Goal: Task Accomplishment & Management: Complete application form

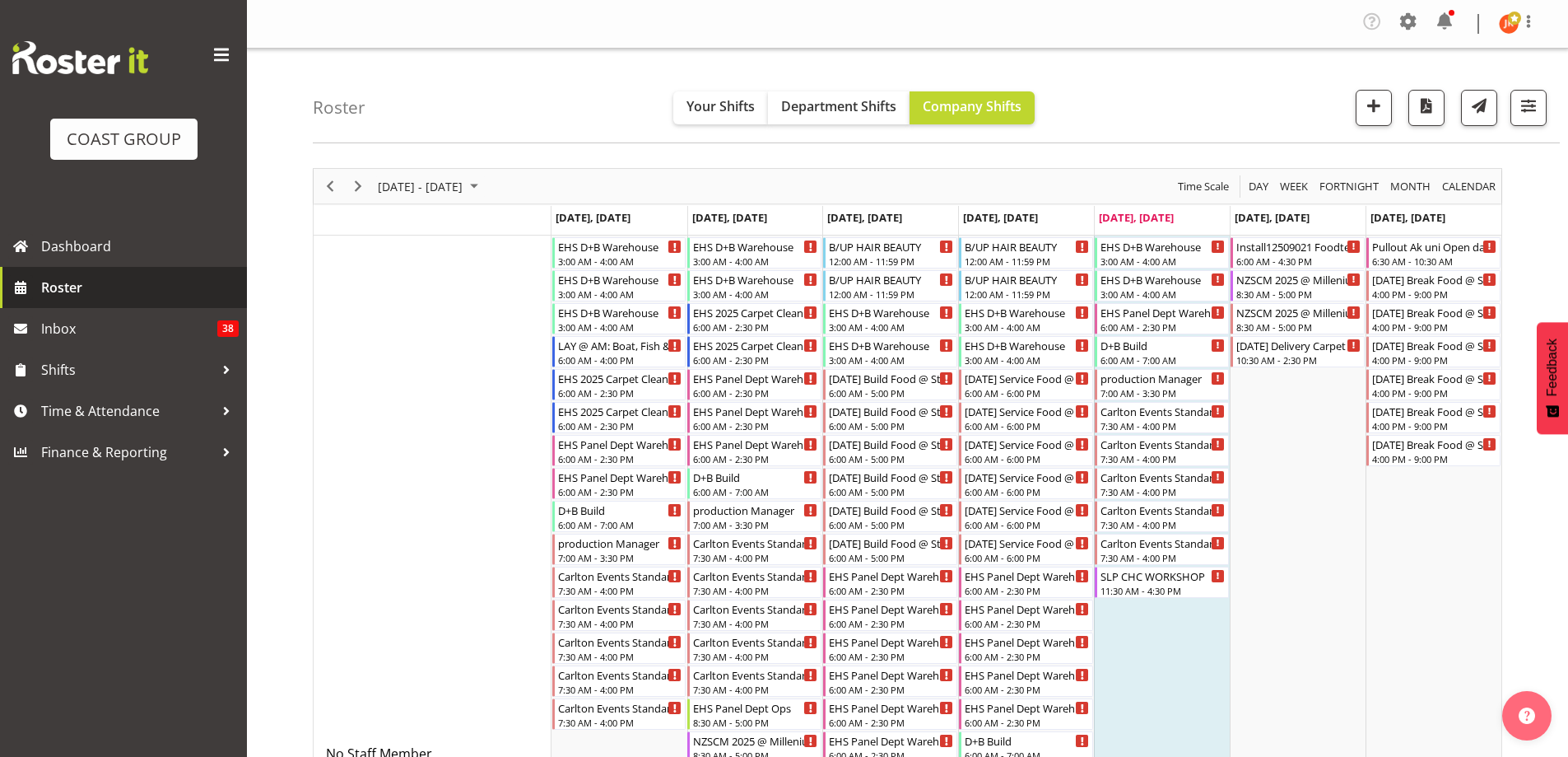
click at [77, 288] on span "Roster" at bounding box center [139, 288] width 197 height 25
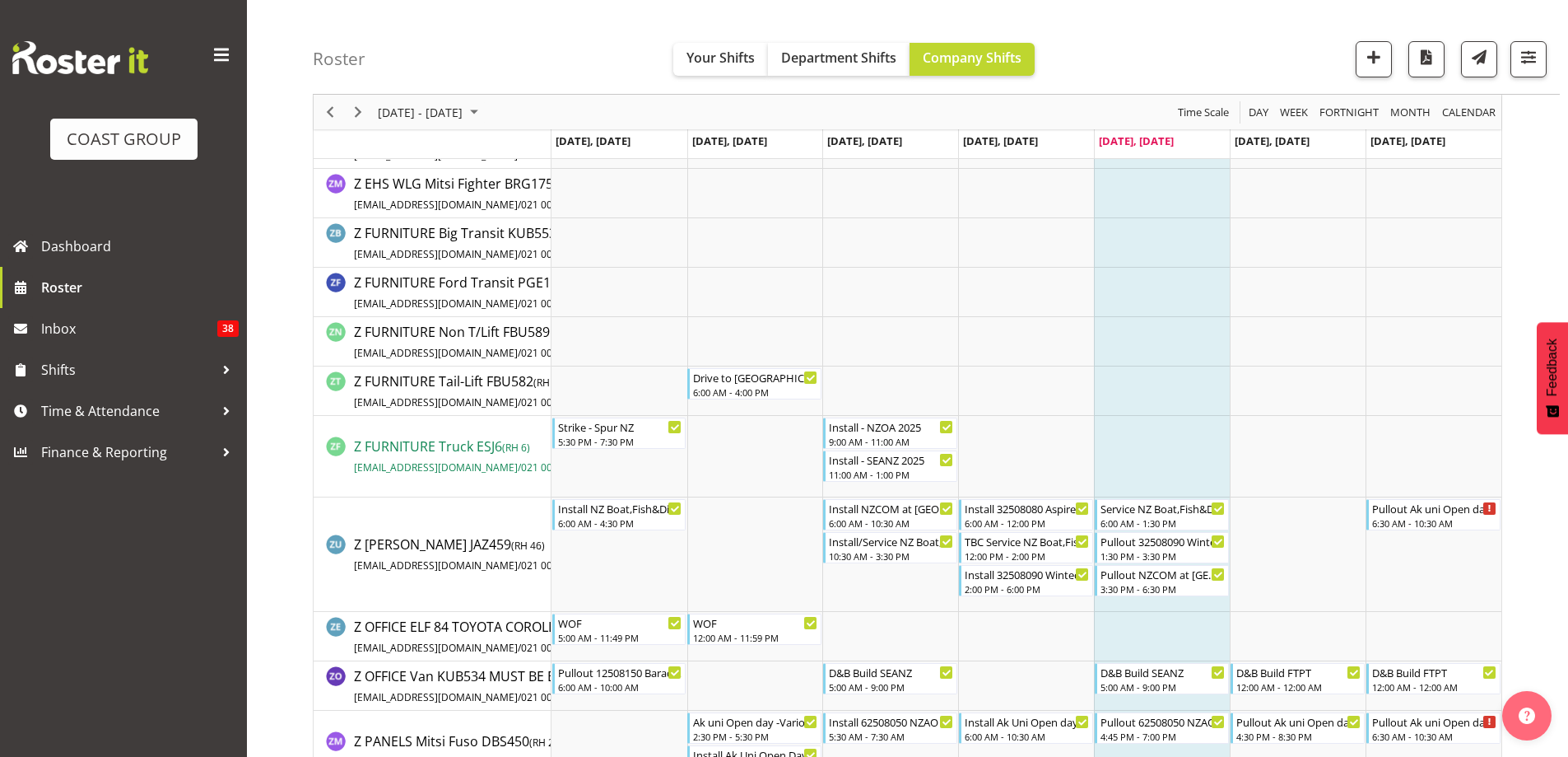
scroll to position [15811, 0]
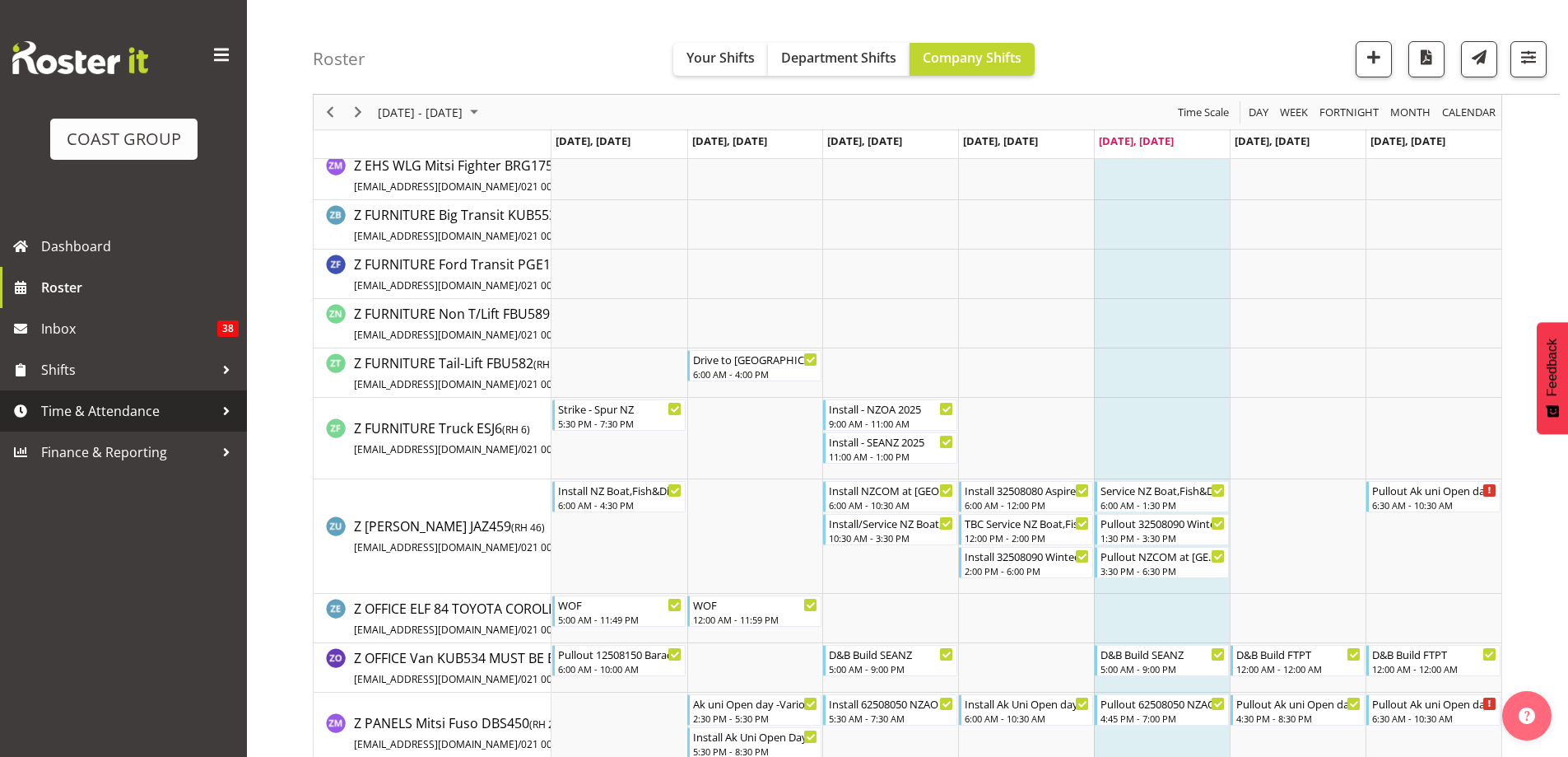
click at [147, 409] on span "Time & Attendance" at bounding box center [127, 411] width 172 height 25
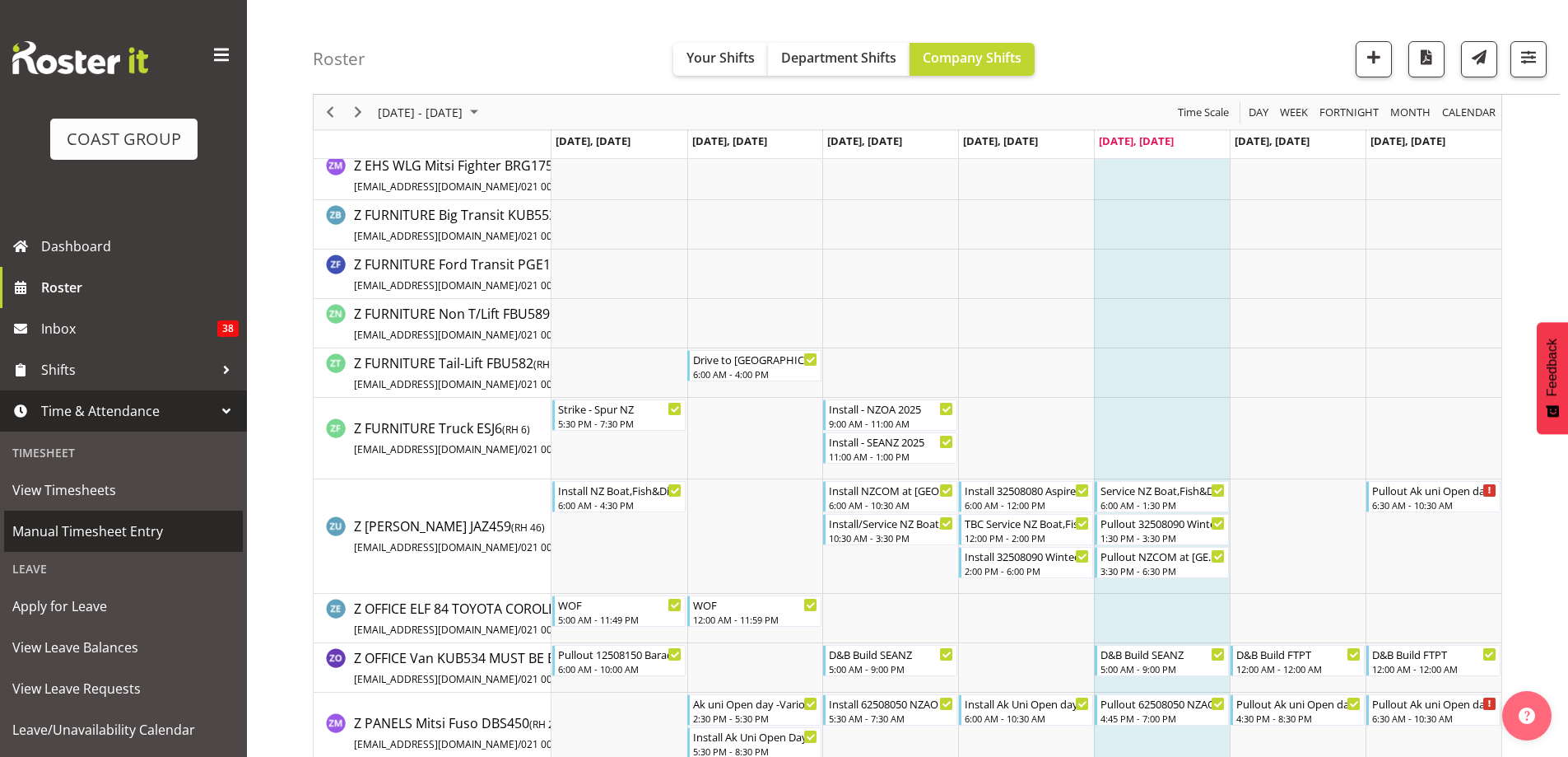
click at [119, 523] on span "Manual Timesheet Entry" at bounding box center [123, 531] width 222 height 25
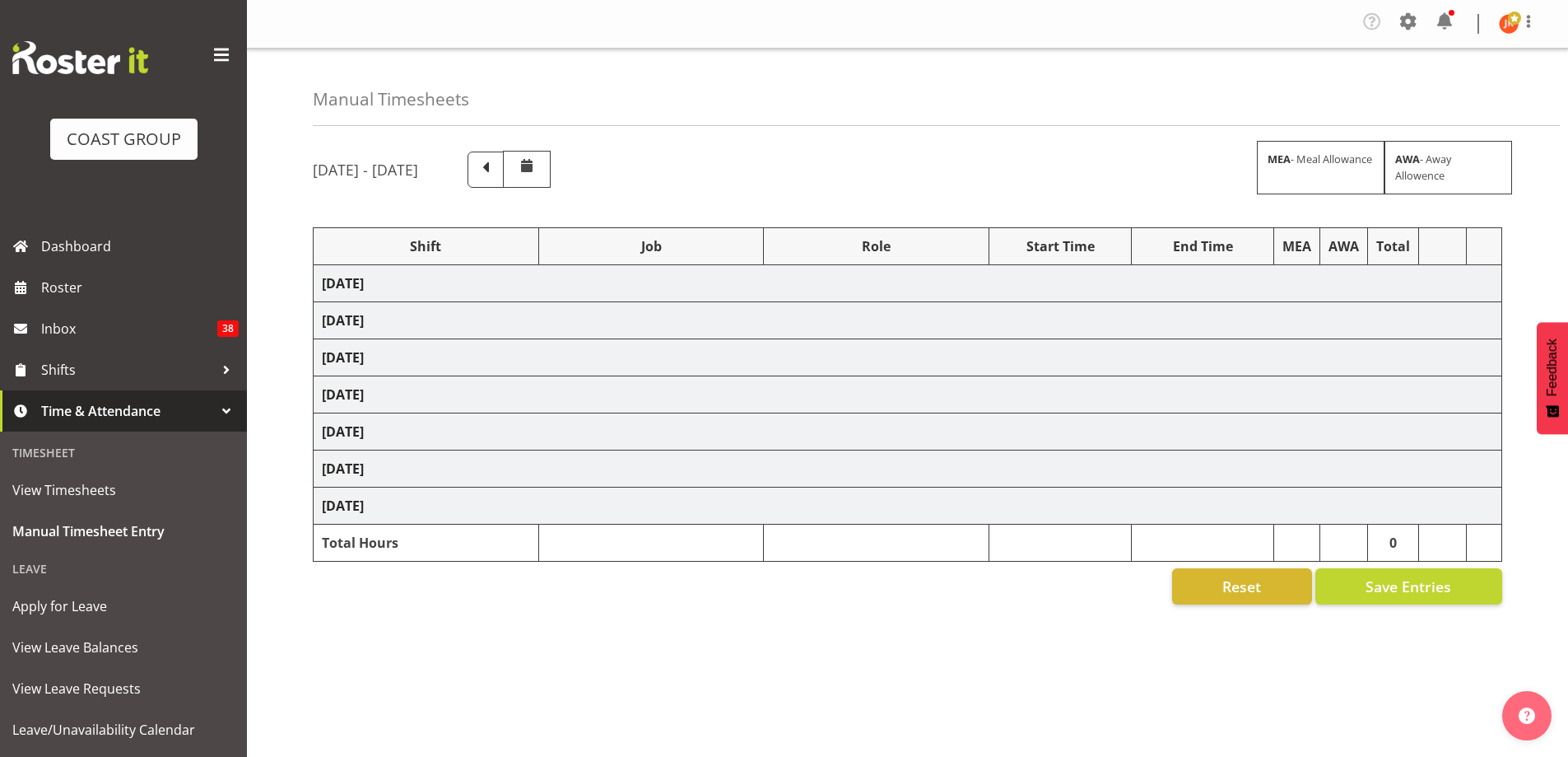
select select "24997"
select select "10286"
select select "39823"
select select "69"
select select "40079"
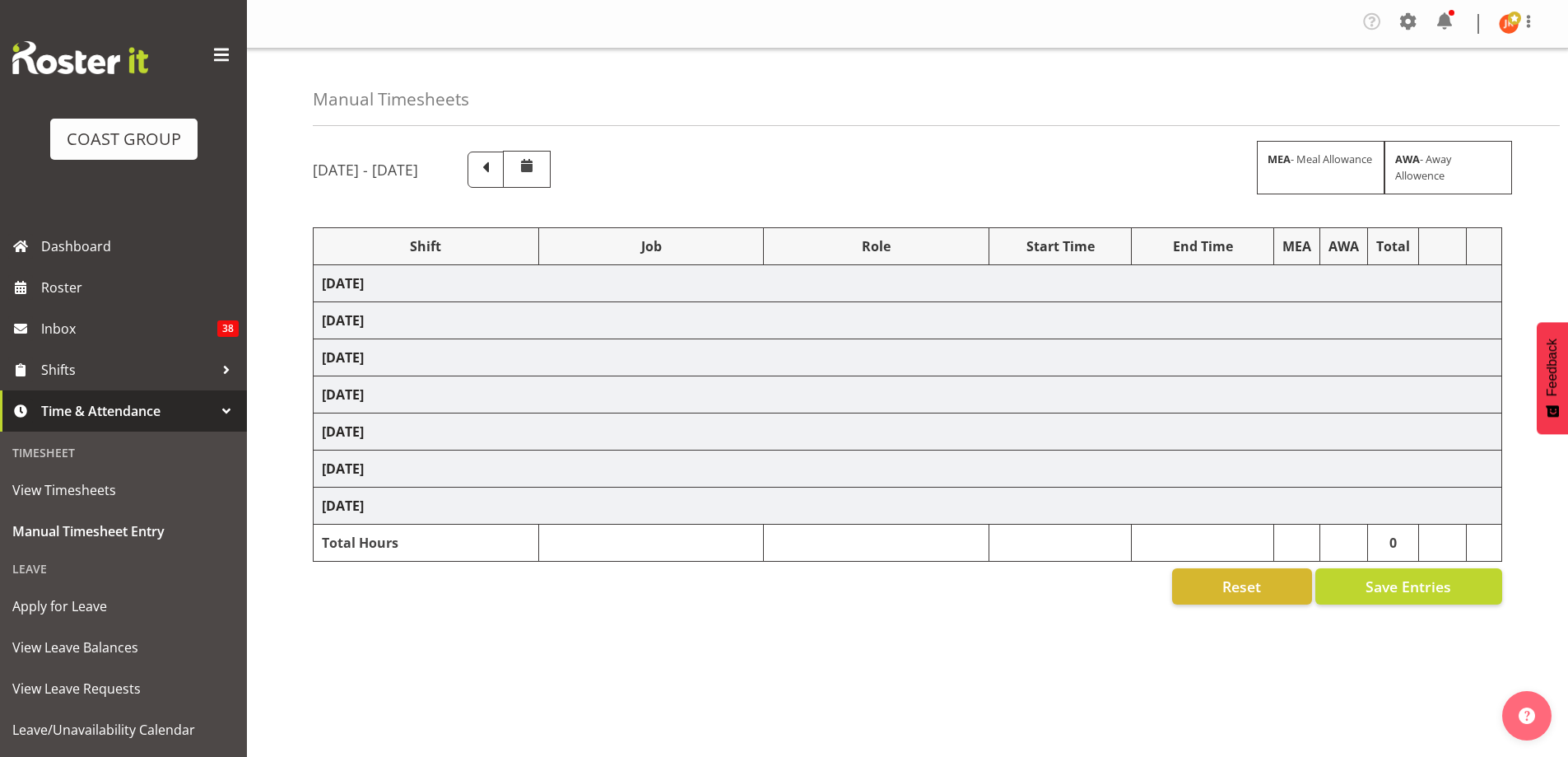
select select "10286"
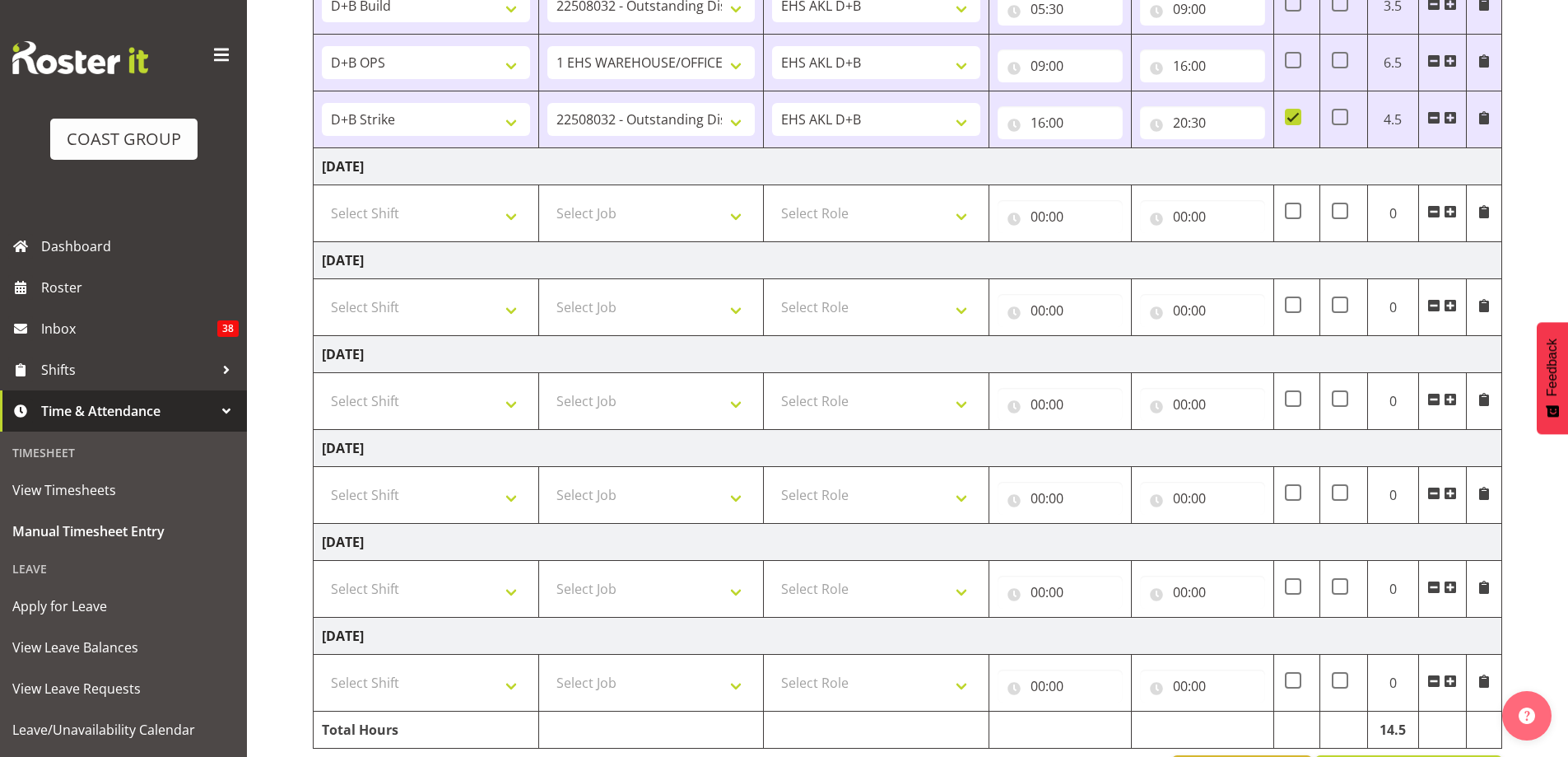
scroll to position [329, 0]
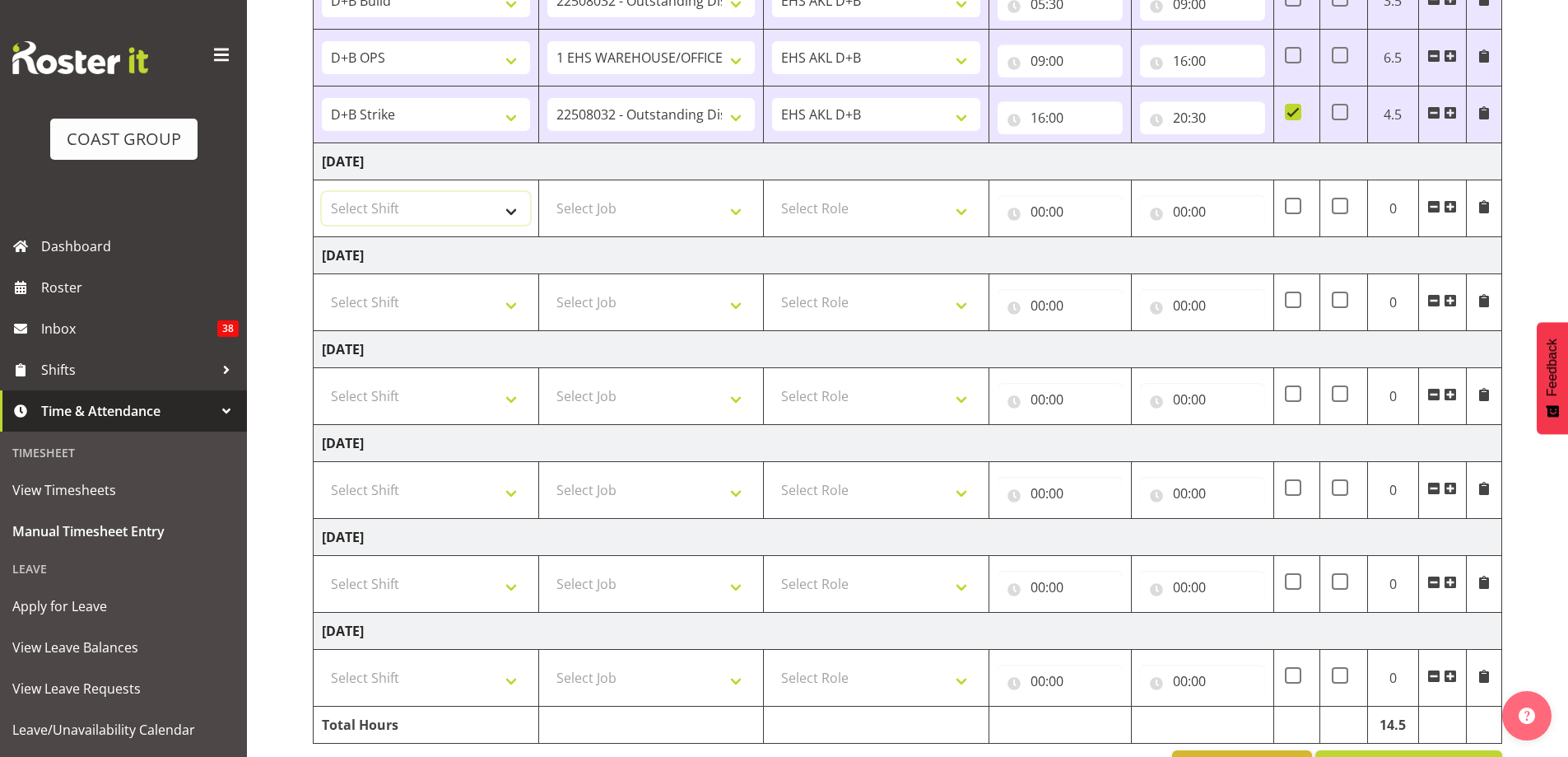
click at [506, 217] on select "Select Shift # Fieldays--[GEOGRAPHIC_DATA]. # Install Hutchwilco Boat Show at […" at bounding box center [426, 208] width 208 height 33
select select "39823"
click at [322, 192] on select "Select Shift # Fieldays--[GEOGRAPHIC_DATA]. # Install Hutchwilco Boat Show at […" at bounding box center [426, 208] width 208 height 33
click at [681, 203] on select "Select Job 1 Carlton Events 1 [PERSON_NAME][GEOGRAPHIC_DATA] 1 [PERSON_NAME][GE…" at bounding box center [652, 208] width 208 height 33
select select "69"
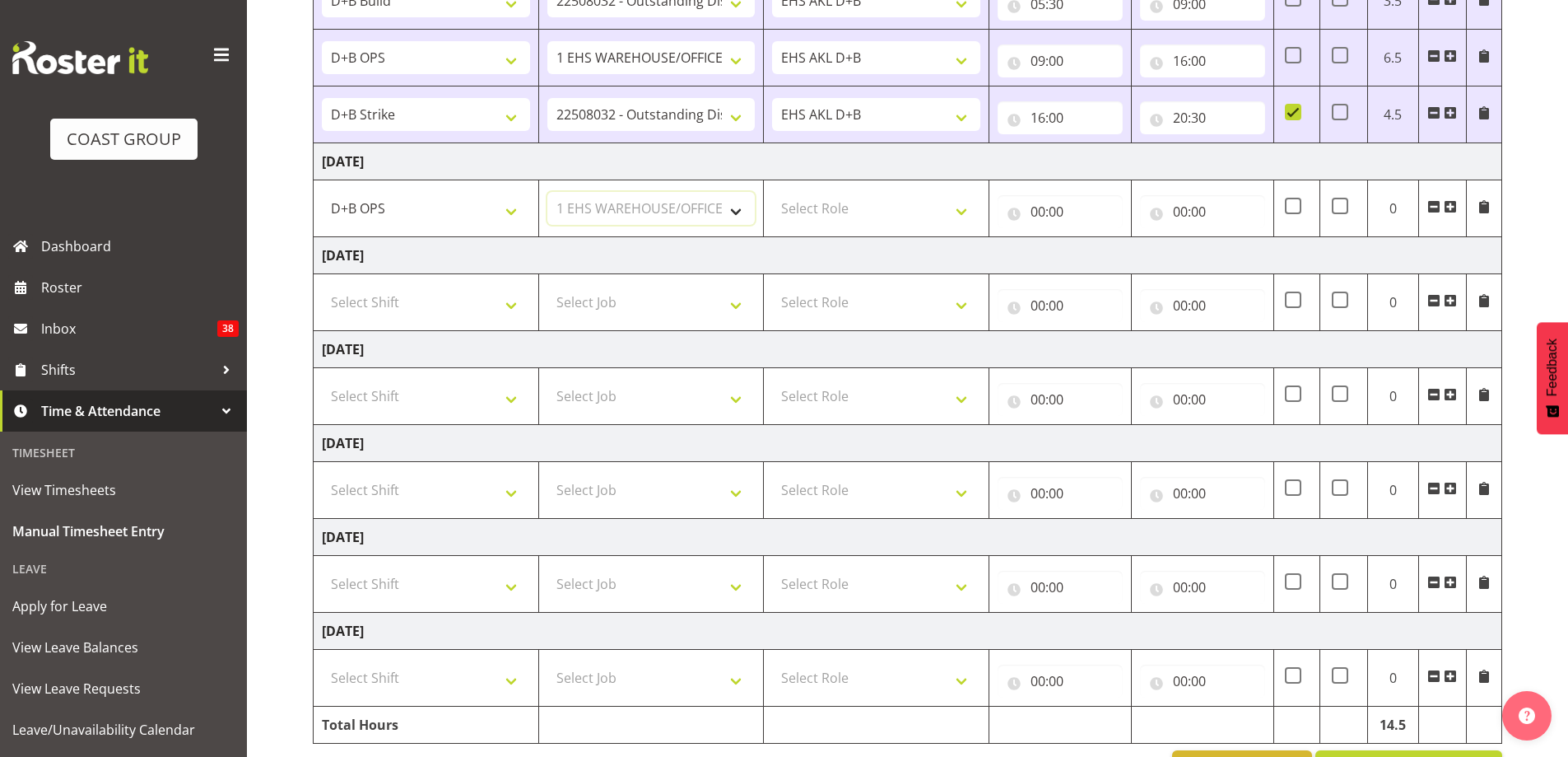
click at [547, 192] on select "Select Job 1 Carlton Events 1 [PERSON_NAME][GEOGRAPHIC_DATA] 1 [PERSON_NAME][GE…" at bounding box center [652, 208] width 208 height 33
click at [852, 210] on select "Select Role EHS AKL D+B" at bounding box center [876, 208] width 208 height 33
select select "194"
click at [772, 192] on select "Select Role EHS AKL D+B" at bounding box center [876, 208] width 208 height 33
click at [1053, 213] on input "00:00" at bounding box center [1060, 212] width 125 height 33
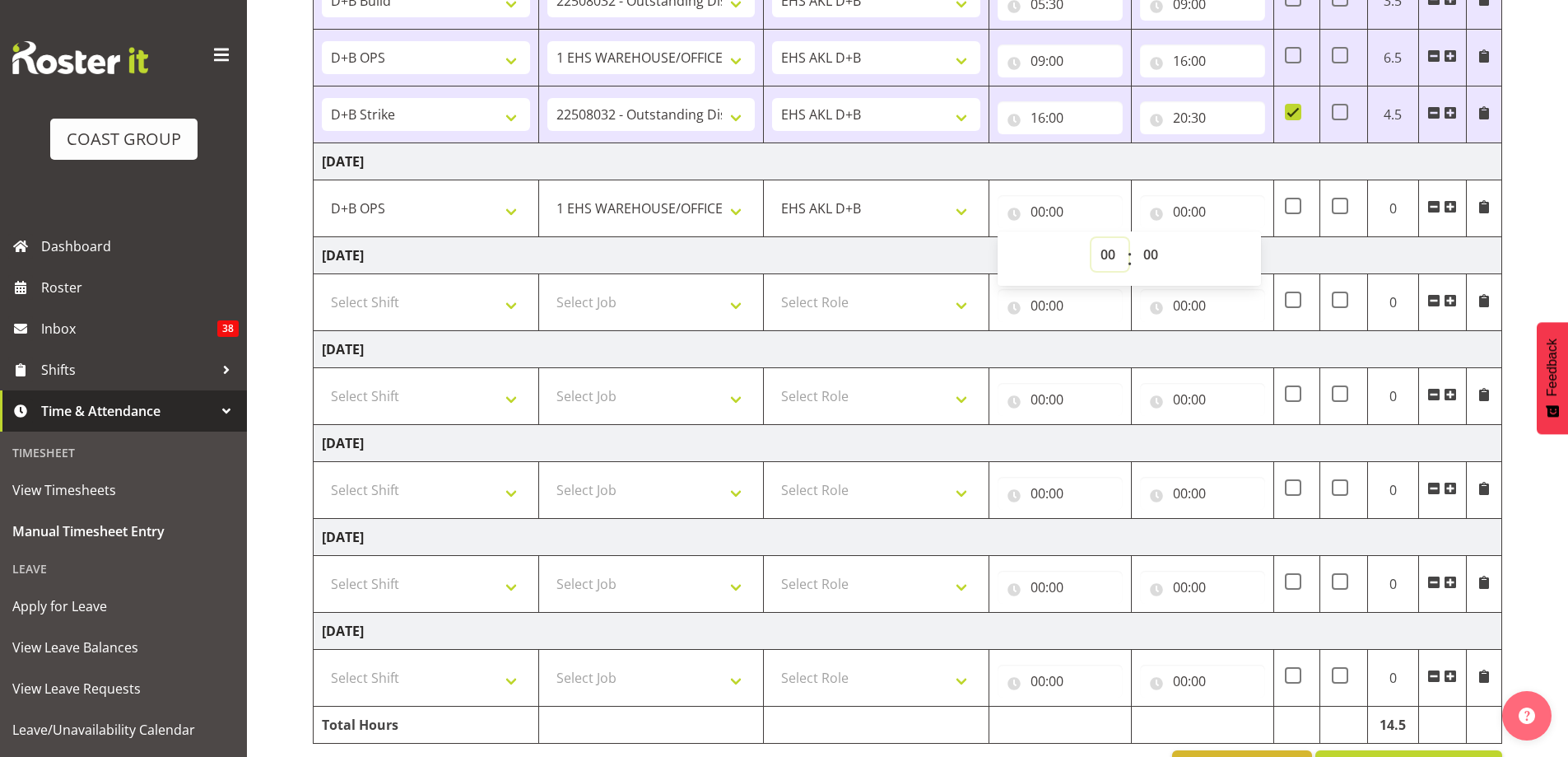
click at [1111, 257] on select "00 01 02 03 04 05 06 07 08 09 10 11 12 13 14 15 16 17 18 19 20 21 22 23" at bounding box center [1110, 254] width 37 height 33
select select "5"
click at [1091, 238] on select "00 01 02 03 04 05 06 07 08 09 10 11 12 13 14 15 16 17 18 19 20 21 22 23" at bounding box center [1110, 254] width 37 height 33
type input "05:00"
click at [1149, 254] on select "00 01 02 03 04 05 06 07 08 09 10 11 12 13 14 15 16 17 18 19 20 21 22 23 24 25 2…" at bounding box center [1152, 254] width 37 height 33
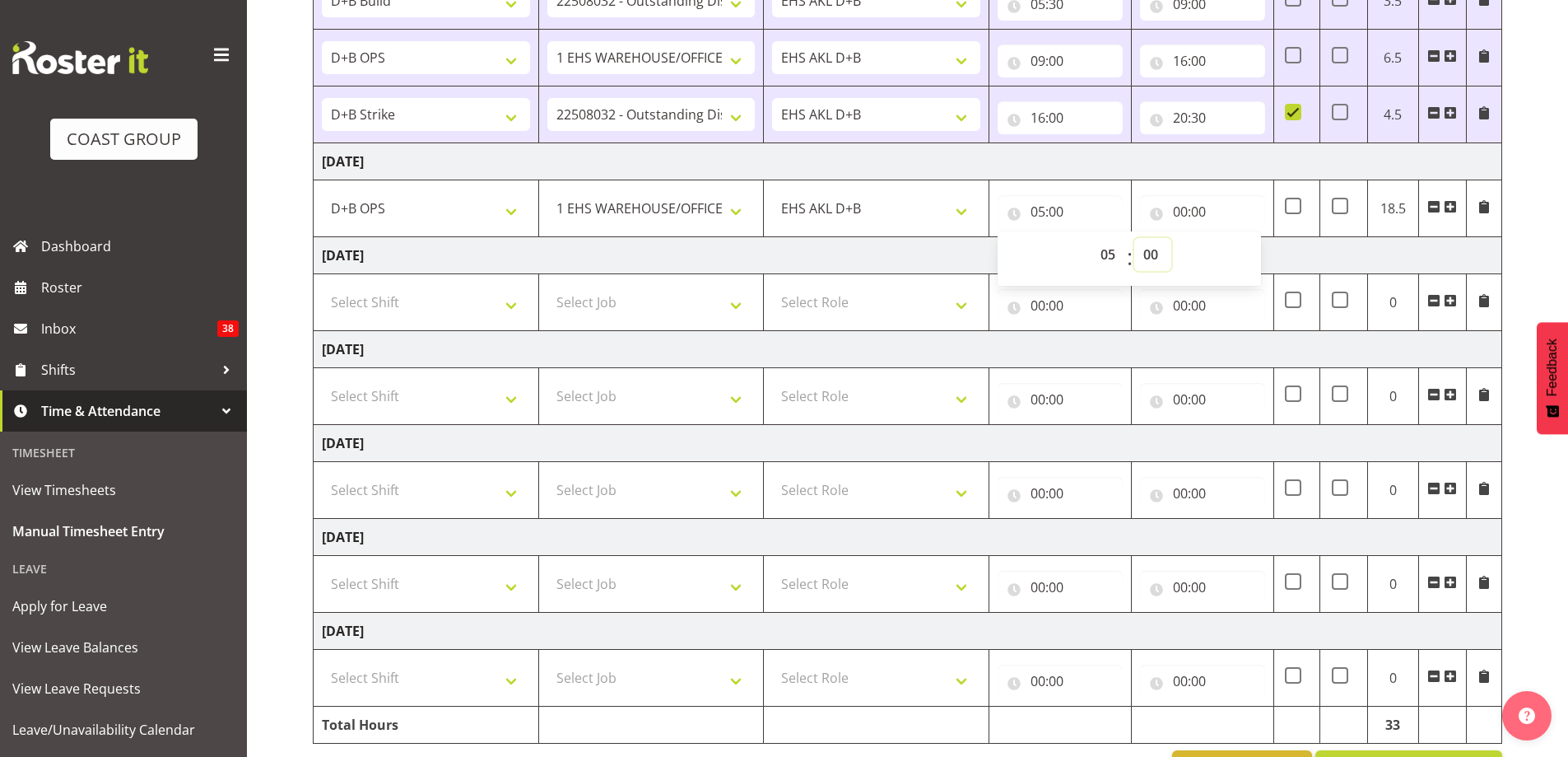
select select "30"
click at [1134, 238] on select "00 01 02 03 04 05 06 07 08 09 10 11 12 13 14 15 16 17 18 19 20 21 22 23 24 25 2…" at bounding box center [1152, 254] width 37 height 33
type input "05:30"
click at [1180, 208] on input "00:00" at bounding box center [1202, 212] width 125 height 33
click at [1247, 256] on select "00 01 02 03 04 05 06 07 08 09 10 11 12 13 14 15 16 17 18 19 20 21 22 23" at bounding box center [1252, 254] width 37 height 33
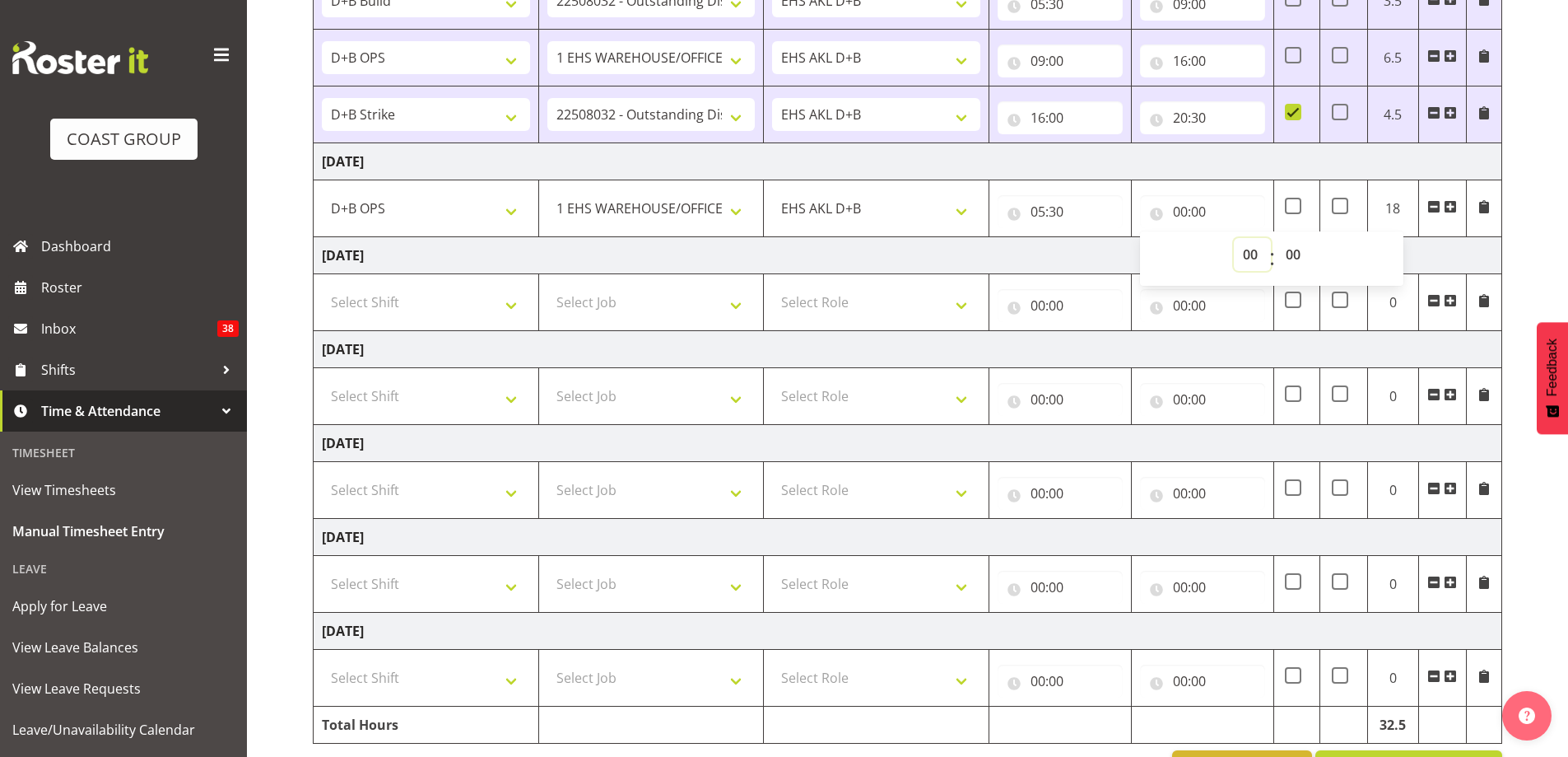
select select "15"
click at [1234, 238] on select "00 01 02 03 04 05 06 07 08 09 10 11 12 13 14 15 16 17 18 19 20 21 22 23" at bounding box center [1252, 254] width 37 height 33
type input "15:00"
click at [1283, 348] on td "[DATE]" at bounding box center [907, 349] width 1188 height 37
click at [504, 300] on select "Select Shift # Fieldays--[GEOGRAPHIC_DATA]. # Install Hutchwilco Boat Show at […" at bounding box center [426, 303] width 208 height 33
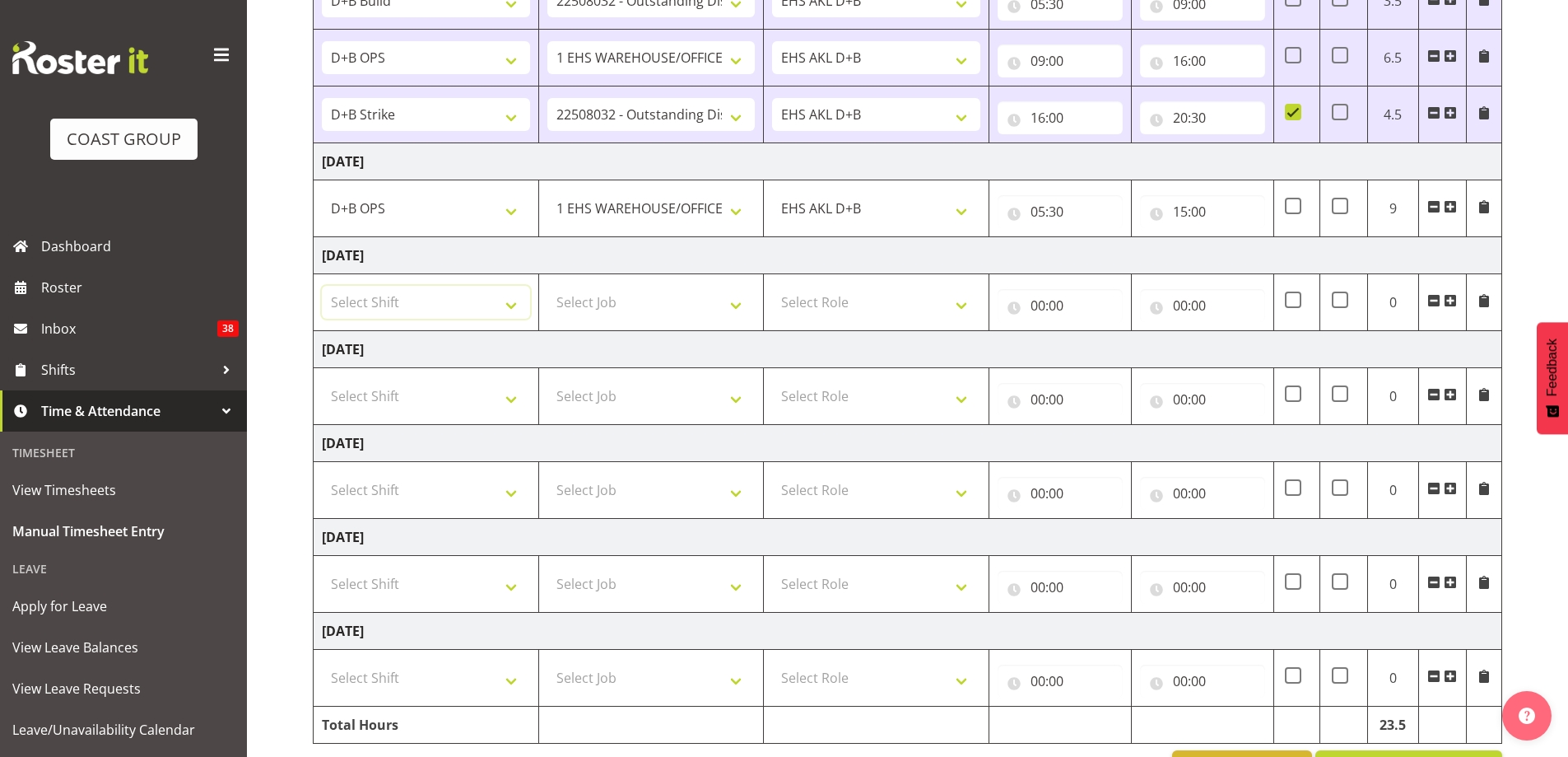
select select "39823"
click at [322, 286] on select "Select Shift # Fieldays--[GEOGRAPHIC_DATA]. # Install Hutchwilco Boat Show at […" at bounding box center [426, 303] width 208 height 33
click at [627, 304] on select "Select Job 1 Carlton Events 1 [PERSON_NAME][GEOGRAPHIC_DATA] 1 [PERSON_NAME][GE…" at bounding box center [652, 303] width 208 height 33
select select "69"
click at [547, 286] on select "Select Job 1 Carlton Events 1 [PERSON_NAME][GEOGRAPHIC_DATA] 1 [PERSON_NAME][GE…" at bounding box center [652, 303] width 208 height 33
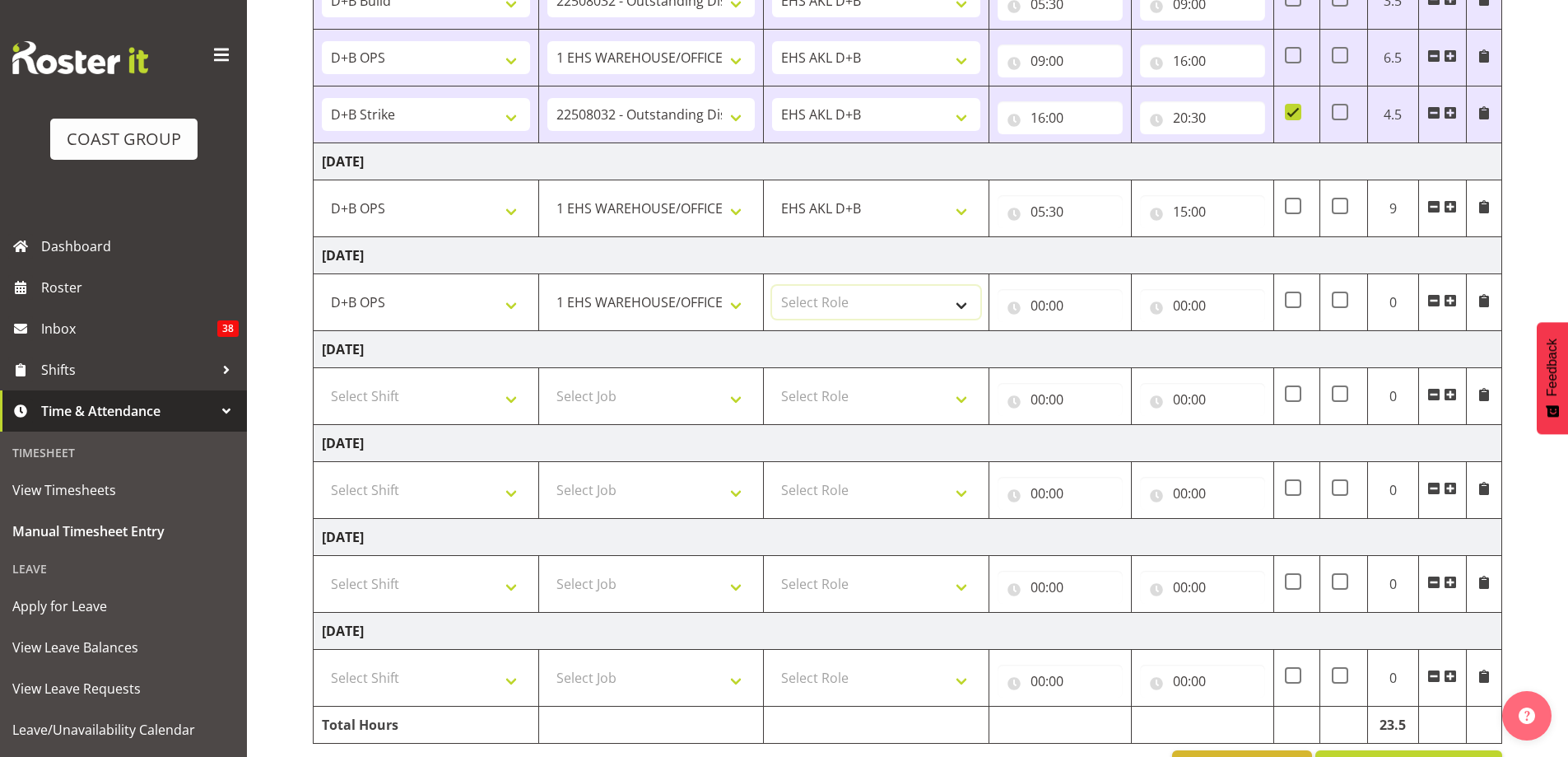
click at [836, 301] on select "Select Role EHS AKL D+B" at bounding box center [876, 303] width 208 height 33
select select "194"
click at [772, 286] on select "Select Role EHS AKL D+B" at bounding box center [876, 303] width 208 height 33
click at [1042, 303] on input "00:00" at bounding box center [1060, 306] width 125 height 33
click at [1102, 354] on select "00 01 02 03 04 05 06 07 08 09 10 11 12 13 14 15 16 17 18 19 20 21 22 23" at bounding box center [1110, 348] width 37 height 33
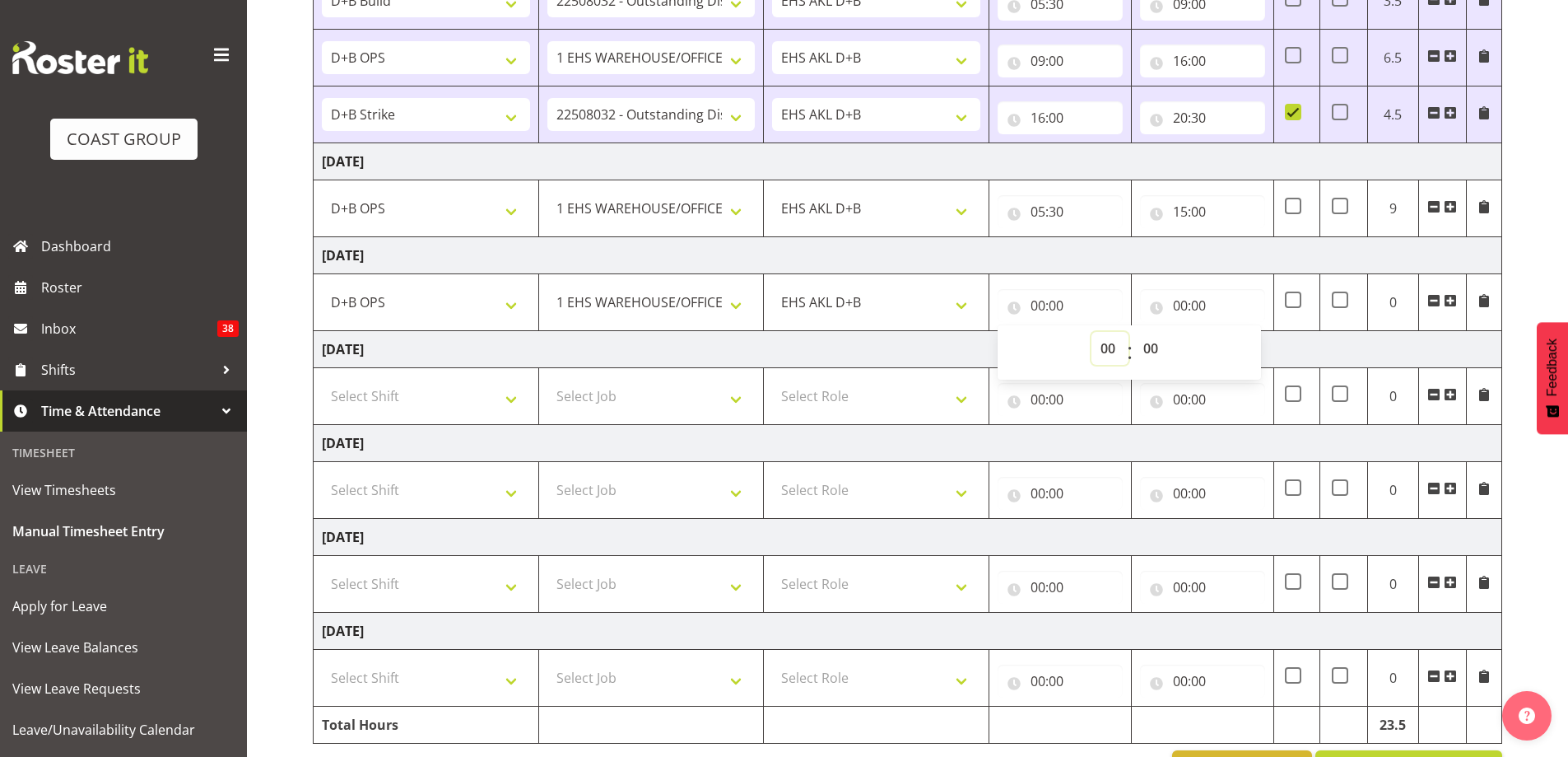
select select "5"
click at [1091, 332] on select "00 01 02 03 04 05 06 07 08 09 10 11 12 13 14 15 16 17 18 19 20 21 22 23" at bounding box center [1110, 348] width 37 height 33
type input "05:00"
click at [1147, 351] on select "00 01 02 03 04 05 06 07 08 09 10 11 12 13 14 15 16 17 18 19 20 21 22 23 24 25 2…" at bounding box center [1152, 348] width 37 height 33
select select "30"
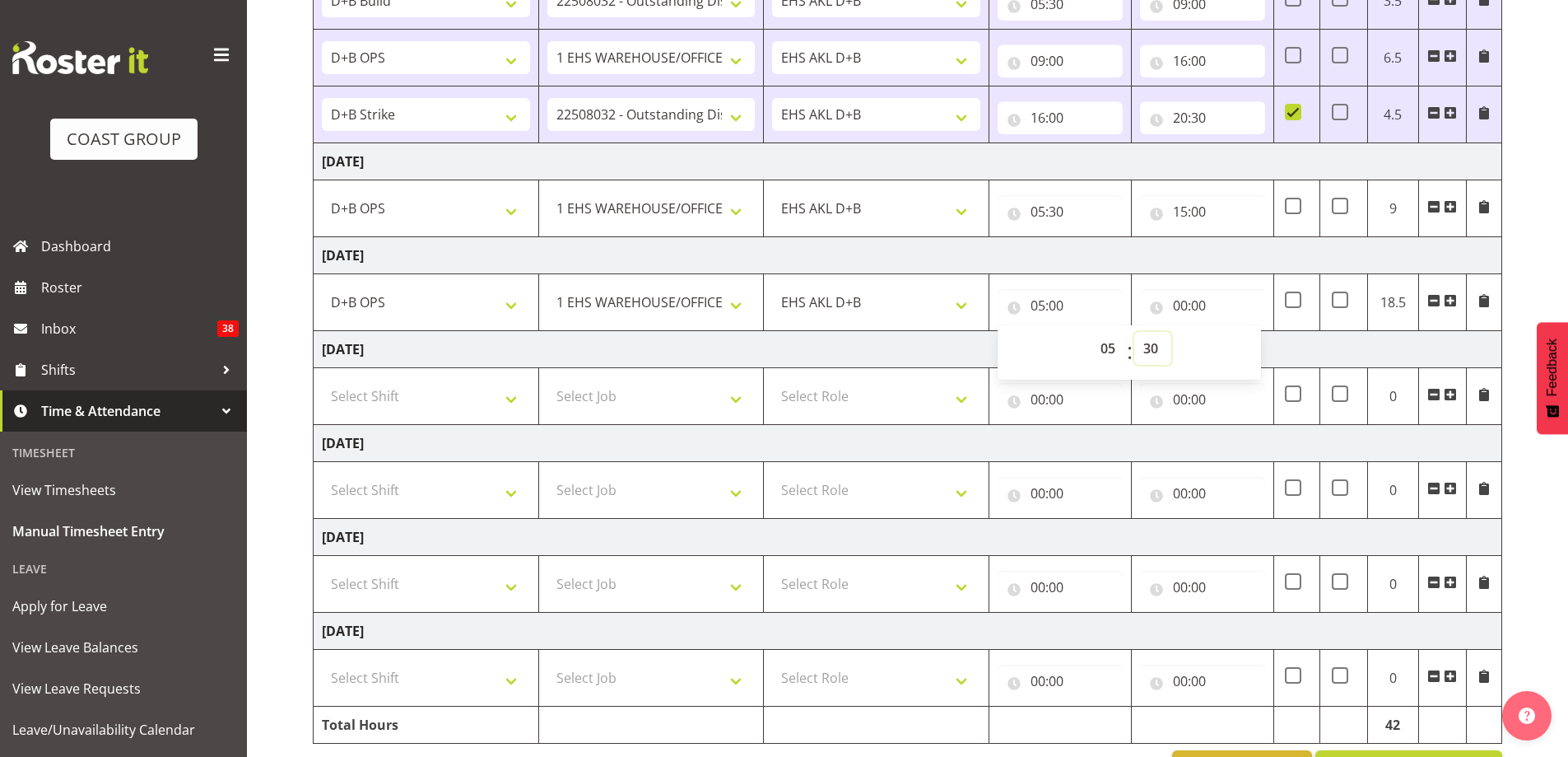
click at [1134, 332] on select "00 01 02 03 04 05 06 07 08 09 10 11 12 13 14 15 16 17 18 19 20 21 22 23 24 25 2…" at bounding box center [1152, 348] width 37 height 33
type input "05:30"
click at [1187, 304] on input "00:00" at bounding box center [1202, 306] width 125 height 33
click at [1243, 353] on select "00 01 02 03 04 05 06 07 08 09 10 11 12 13 14 15 16 17 18 19 20 21 22 23" at bounding box center [1252, 348] width 37 height 33
select select "8"
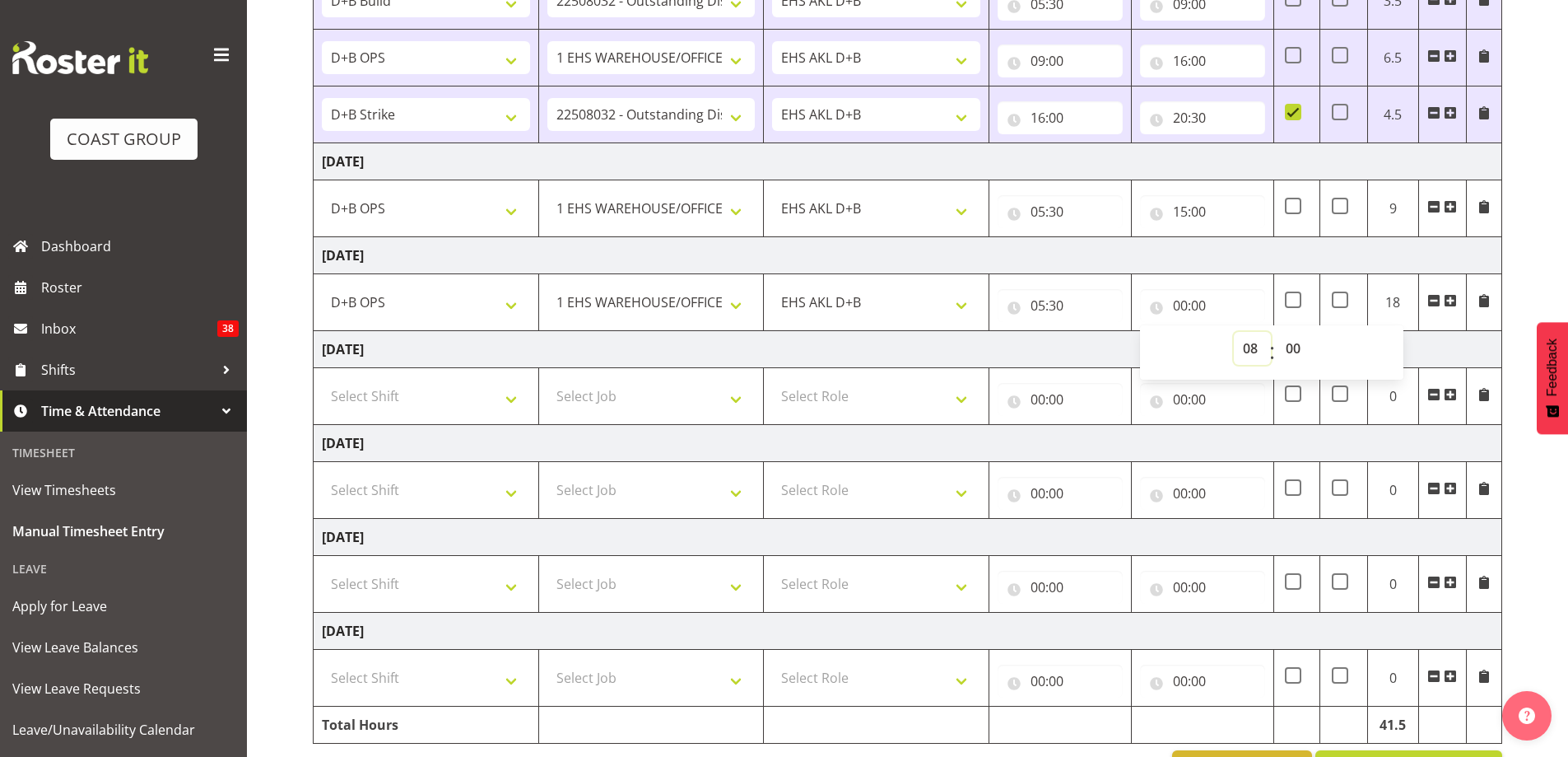
click at [1234, 332] on select "00 01 02 03 04 05 06 07 08 09 10 11 12 13 14 15 16 17 18 19 20 21 22 23" at bounding box center [1252, 348] width 37 height 33
type input "08:00"
click at [1447, 302] on span at bounding box center [1451, 301] width 13 height 13
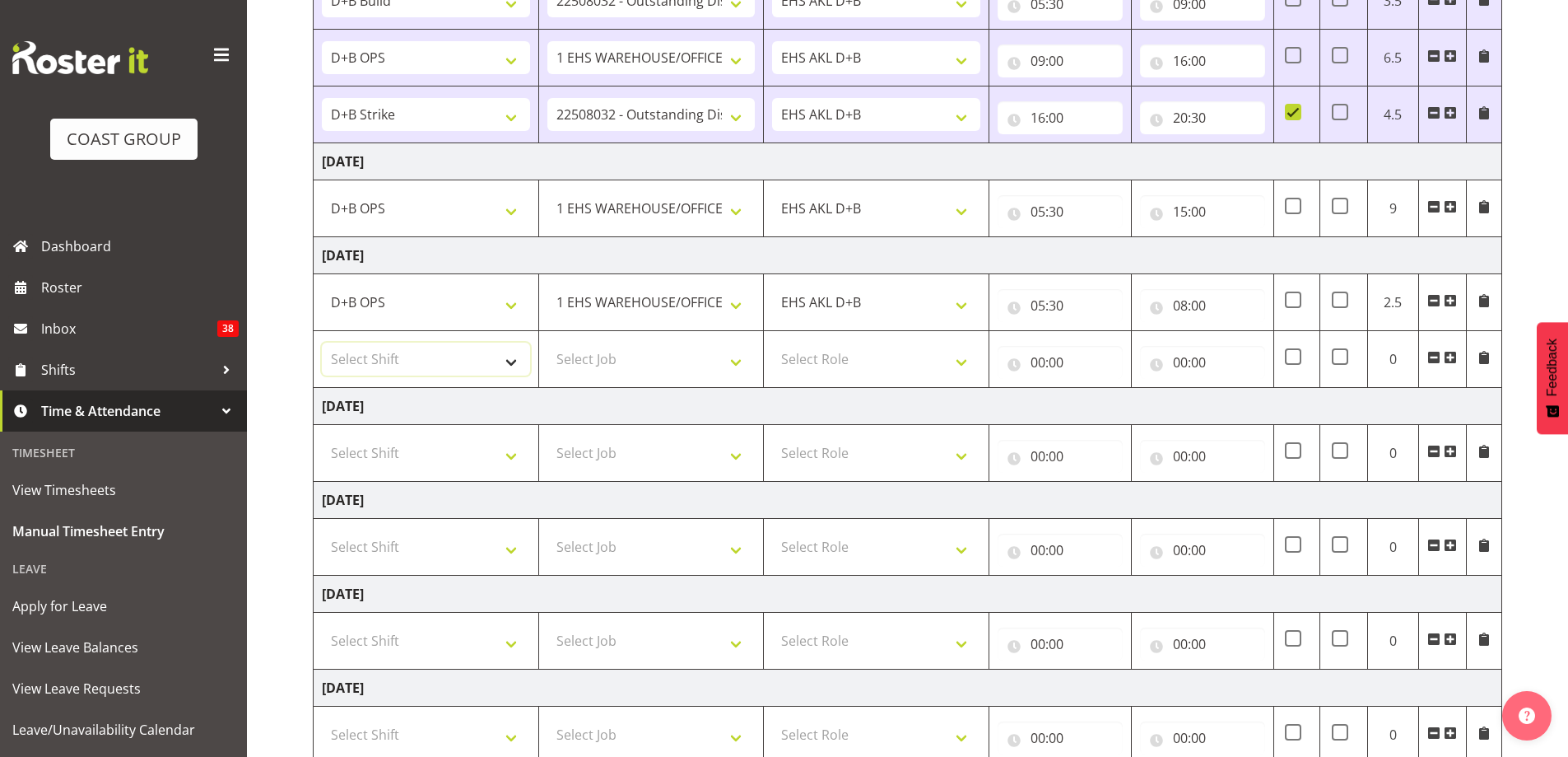
click at [512, 360] on select "Select Shift # Fieldays--[GEOGRAPHIC_DATA]. # Install Hutchwilco Boat Show at […" at bounding box center [426, 359] width 208 height 33
select select "24997"
click at [322, 343] on select "Select Shift # Fieldays--[GEOGRAPHIC_DATA]. # Install Hutchwilco Boat Show at […" at bounding box center [426, 359] width 208 height 33
click at [643, 368] on select "Select Job 1 Carlton Events 1 [PERSON_NAME][GEOGRAPHIC_DATA] 1 [PERSON_NAME][GE…" at bounding box center [652, 359] width 208 height 33
select select "9630"
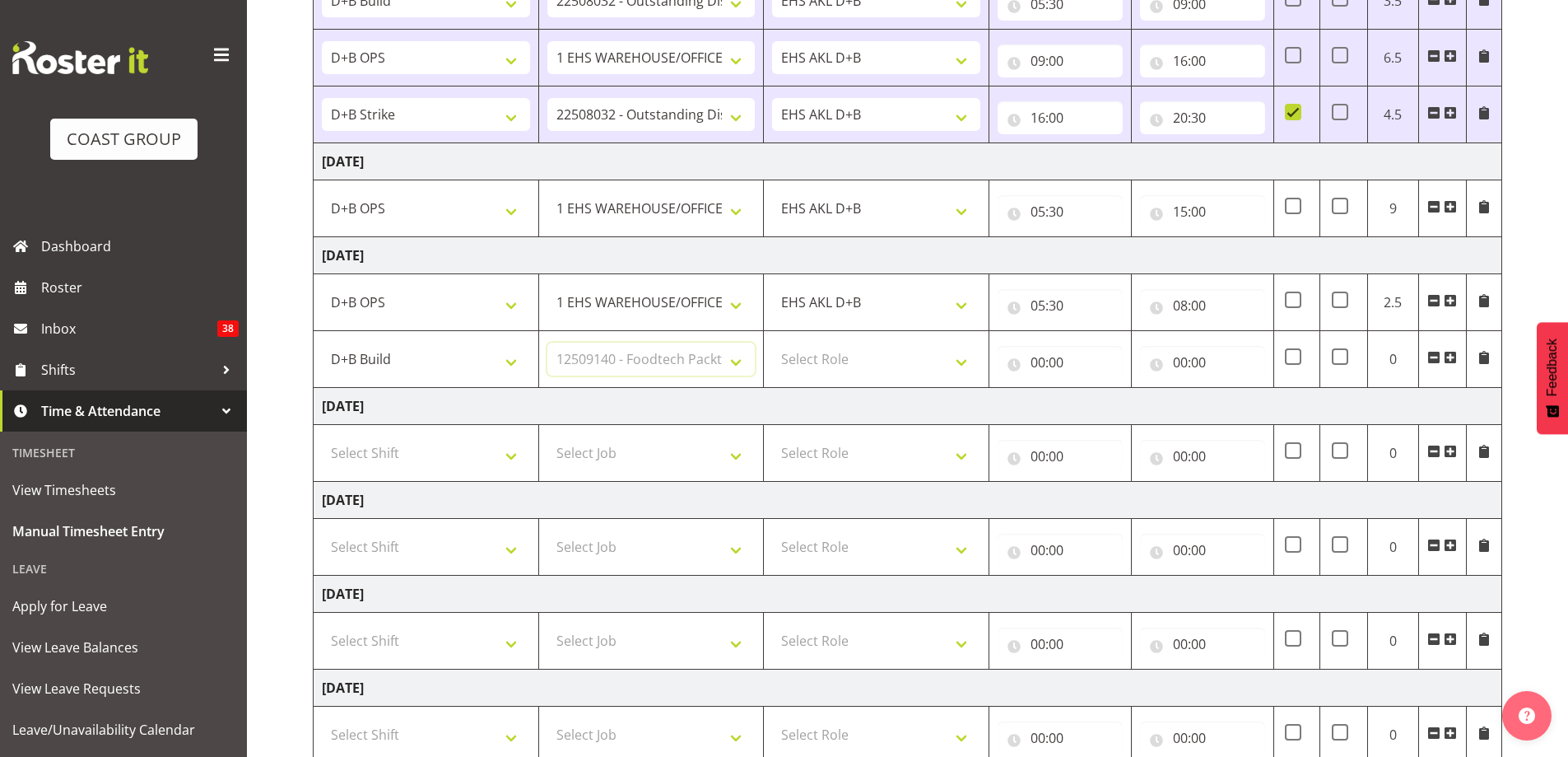
click at [547, 343] on select "Select Job 1 Carlton Events 1 [PERSON_NAME][GEOGRAPHIC_DATA] 1 [PERSON_NAME][GE…" at bounding box center [652, 359] width 208 height 33
click at [898, 355] on select "Select Role EHS AKL D+B" at bounding box center [876, 359] width 208 height 33
select select "194"
click at [772, 343] on select "Select Role EHS AKL D+B" at bounding box center [876, 359] width 208 height 33
click at [1051, 363] on input "00:00" at bounding box center [1060, 363] width 125 height 33
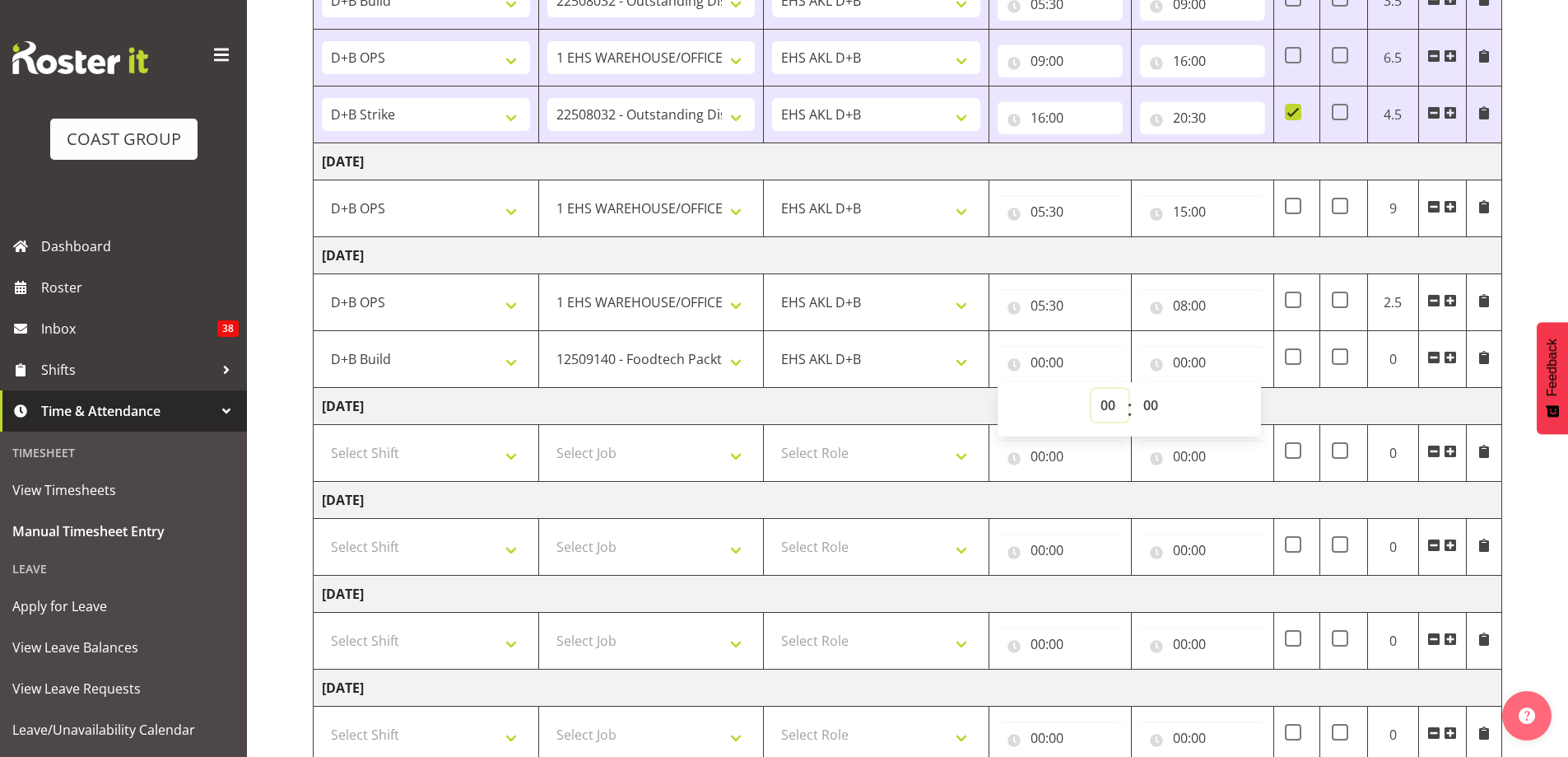
click at [1108, 403] on select "00 01 02 03 04 05 06 07 08 09 10 11 12 13 14 15 16 17 18 19 20 21 22 23" at bounding box center [1110, 405] width 37 height 33
select select "8"
click at [1091, 389] on select "00 01 02 03 04 05 06 07 08 09 10 11 12 13 14 15 16 17 18 19 20 21 22 23" at bounding box center [1110, 405] width 37 height 33
type input "08:00"
click at [1184, 368] on input "00:00" at bounding box center [1202, 363] width 125 height 33
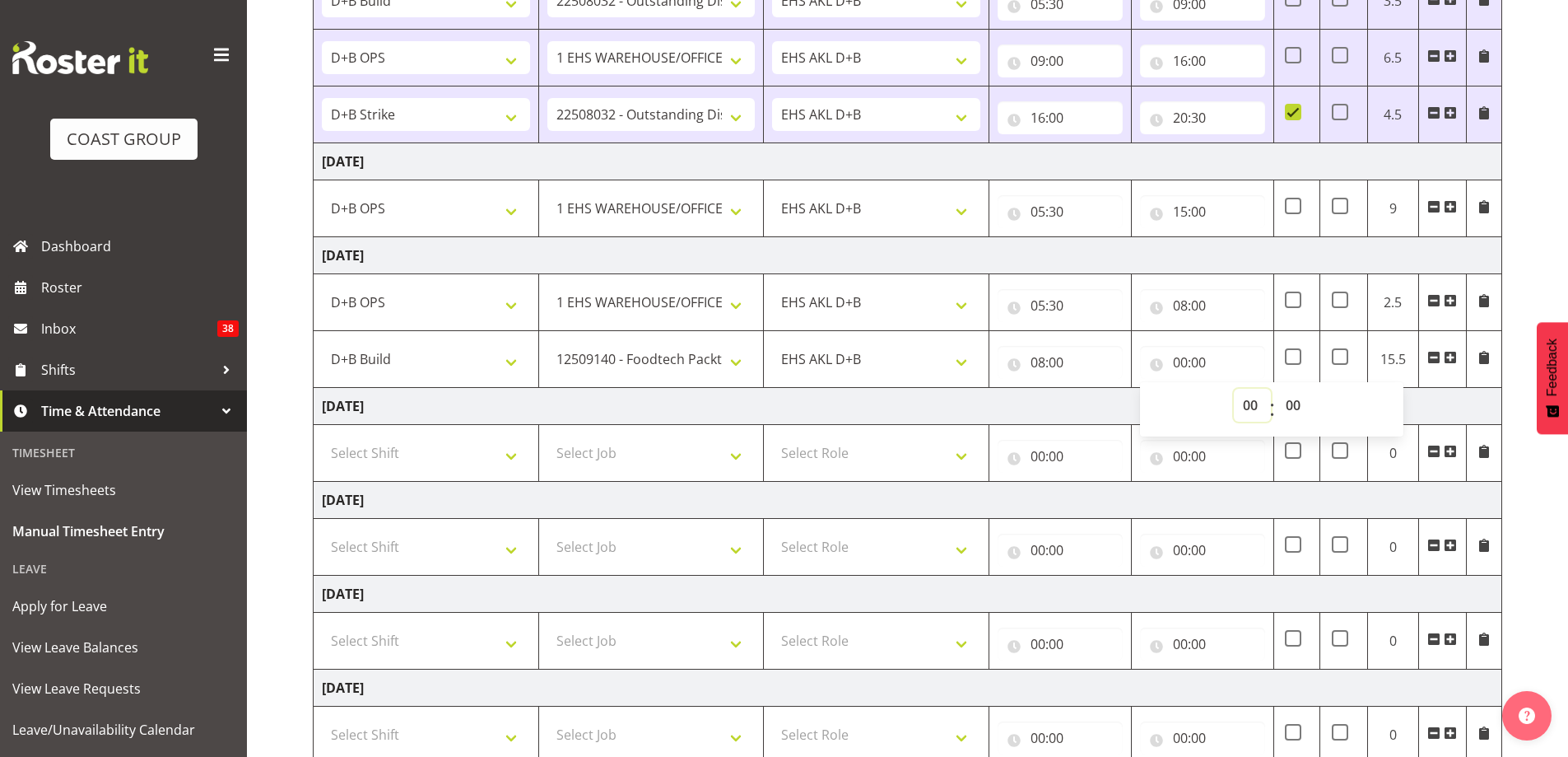
click at [1243, 405] on select "00 01 02 03 04 05 06 07 08 09 10 11 12 13 14 15 16 17 18 19 20 21 22 23" at bounding box center [1252, 405] width 37 height 33
select select "17"
click at [1234, 389] on select "00 01 02 03 04 05 06 07 08 09 10 11 12 13 14 15 16 17 18 19 20 21 22 23" at bounding box center [1252, 405] width 37 height 33
type input "17:00"
click at [986, 399] on td "[DATE]" at bounding box center [907, 406] width 1188 height 37
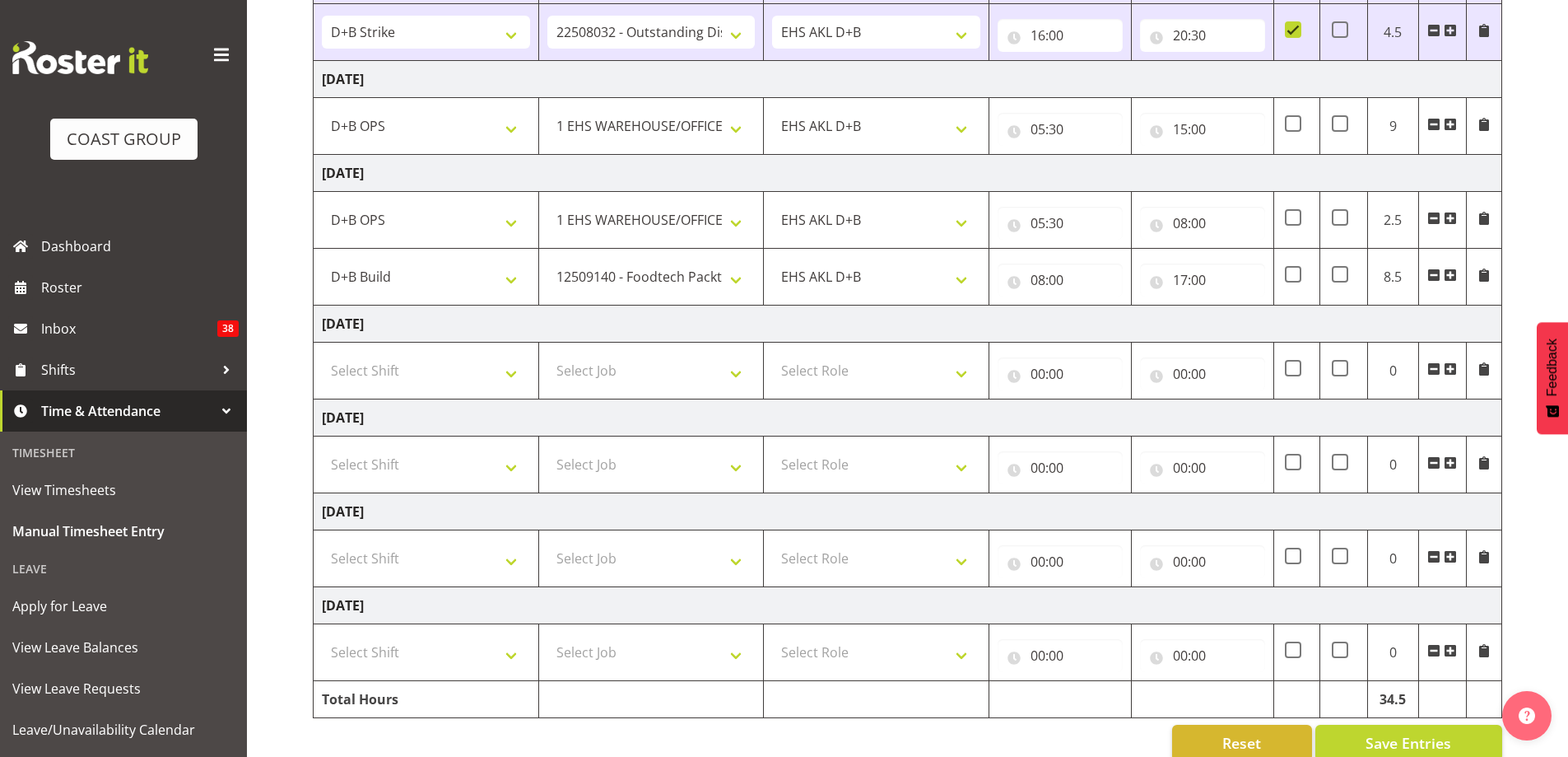
scroll to position [440, 0]
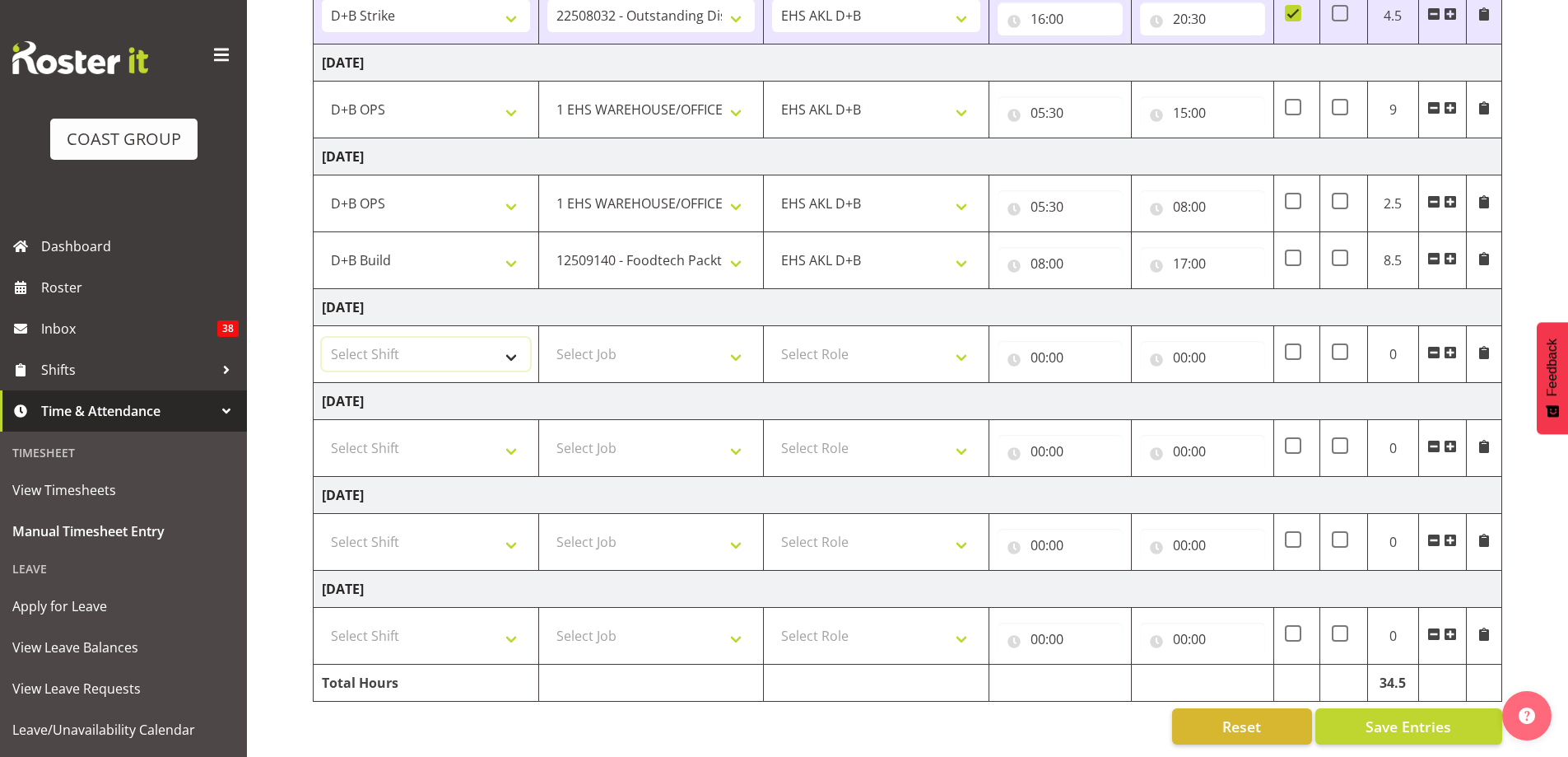
click at [513, 345] on select "Select Shift # Fieldays--[GEOGRAPHIC_DATA]. # Install Hutchwilco Boat Show at […" at bounding box center [426, 354] width 208 height 33
select select "24997"
click at [322, 338] on select "Select Shift # Fieldays--[GEOGRAPHIC_DATA]. # Install Hutchwilco Boat Show at […" at bounding box center [426, 354] width 208 height 33
click at [701, 338] on select "Select Job 1 Carlton Events 1 [PERSON_NAME][GEOGRAPHIC_DATA] 1 [PERSON_NAME][GE…" at bounding box center [652, 354] width 208 height 33
select select "9630"
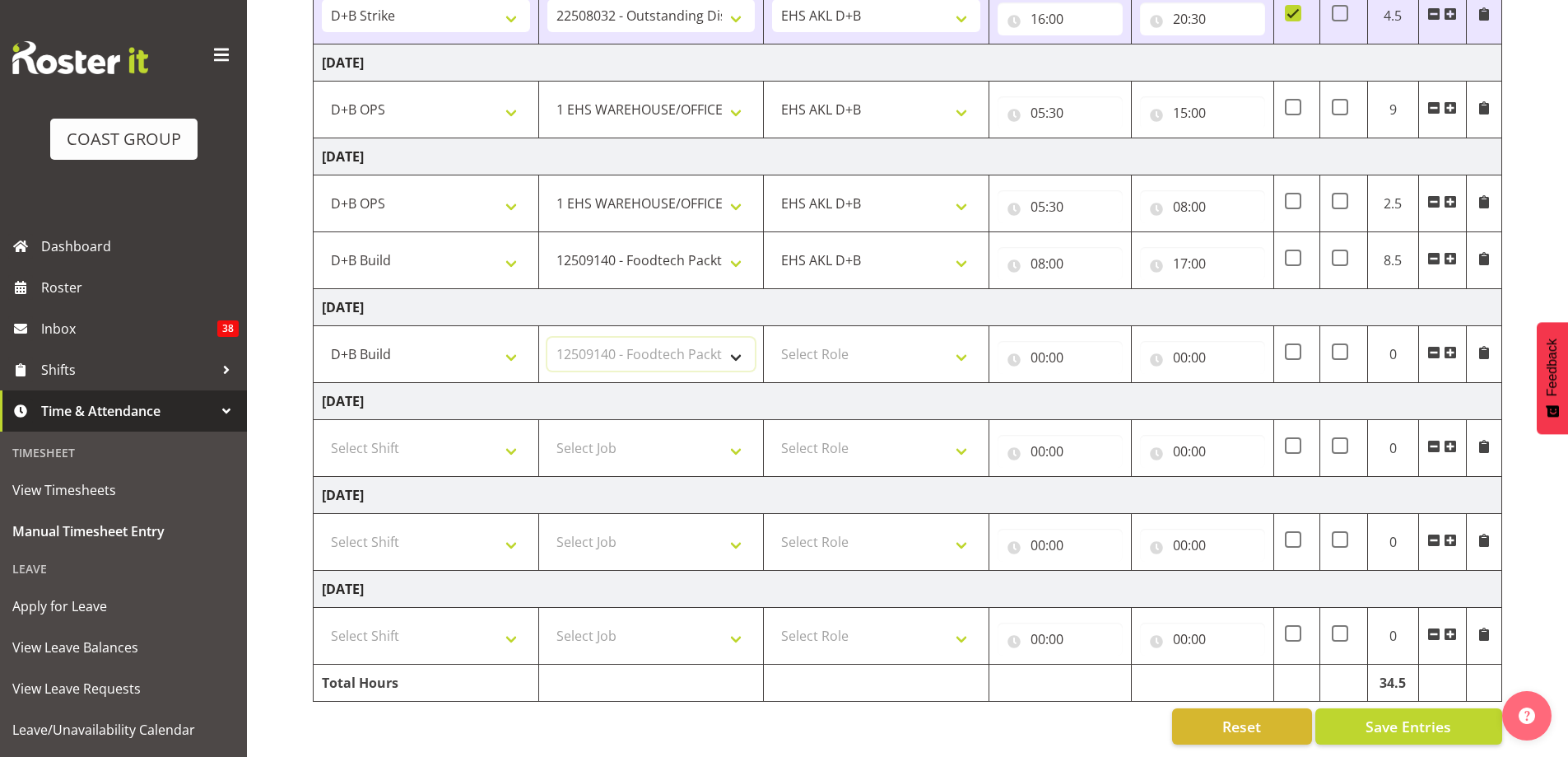
click at [547, 338] on select "Select Job 1 Carlton Events 1 [PERSON_NAME][GEOGRAPHIC_DATA] 1 [PERSON_NAME][GE…" at bounding box center [652, 354] width 208 height 33
click at [900, 348] on select "Select Role EHS AKL D+B" at bounding box center [876, 354] width 208 height 33
select select "194"
click at [772, 338] on select "Select Role EHS AKL D+B" at bounding box center [876, 354] width 208 height 33
click at [1037, 346] on input "00:00" at bounding box center [1060, 358] width 125 height 33
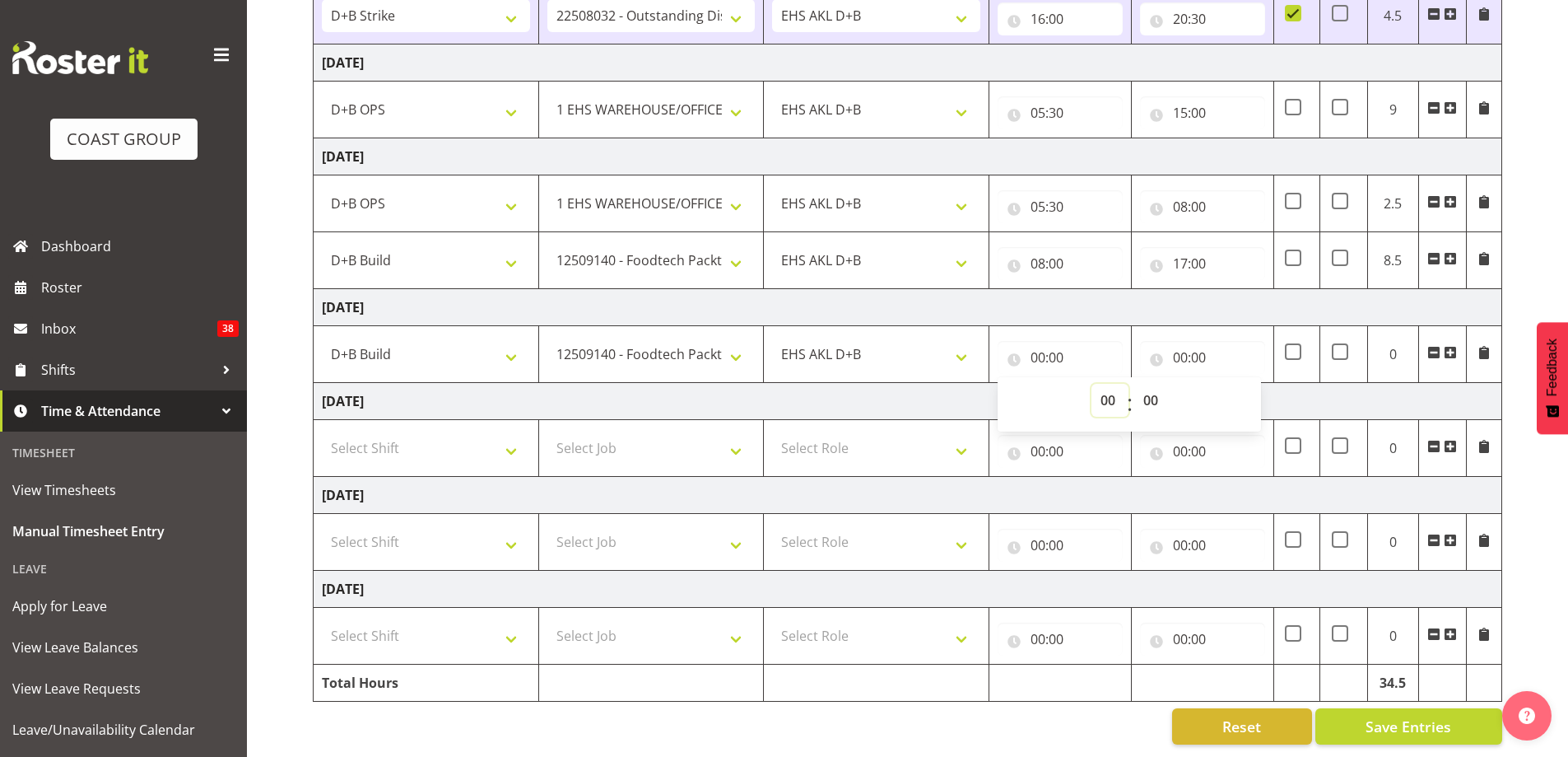
click at [1102, 392] on select "00 01 02 03 04 05 06 07 08 09 10 11 12 13 14 15 16 17 18 19 20 21 22 23" at bounding box center [1110, 400] width 37 height 33
click at [1106, 391] on select "00 01 02 03 04 05 06 07 08 09 10 11 12 13 14 15 16 17 18 19 20 21 22 23" at bounding box center [1110, 400] width 37 height 33
select select "8"
click at [1091, 384] on select "00 01 02 03 04 05 06 07 08 09 10 11 12 13 14 15 16 17 18 19 20 21 22 23" at bounding box center [1110, 400] width 37 height 33
type input "08:00"
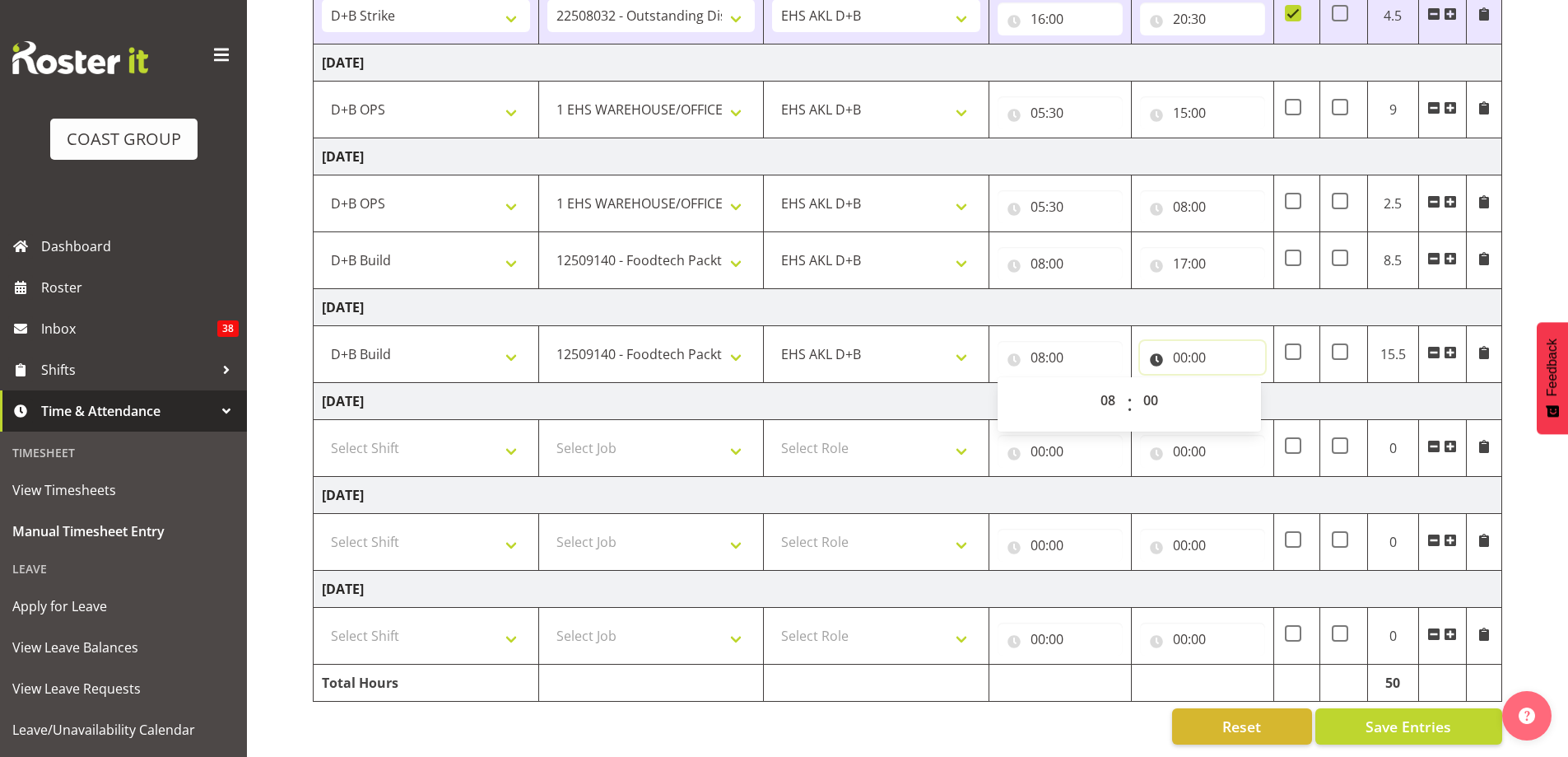
click at [1173, 347] on input "00:00" at bounding box center [1202, 358] width 125 height 33
click at [1251, 389] on select "00 01 02 03 04 05 06 07 08 09 10 11 12 13 14 15 16 17 18 19 20 21 22 23" at bounding box center [1252, 400] width 37 height 33
select select "18"
click at [1234, 384] on select "00 01 02 03 04 05 06 07 08 09 10 11 12 13 14 15 16 17 18 19 20 21 22 23" at bounding box center [1252, 400] width 37 height 33
type input "18:00"
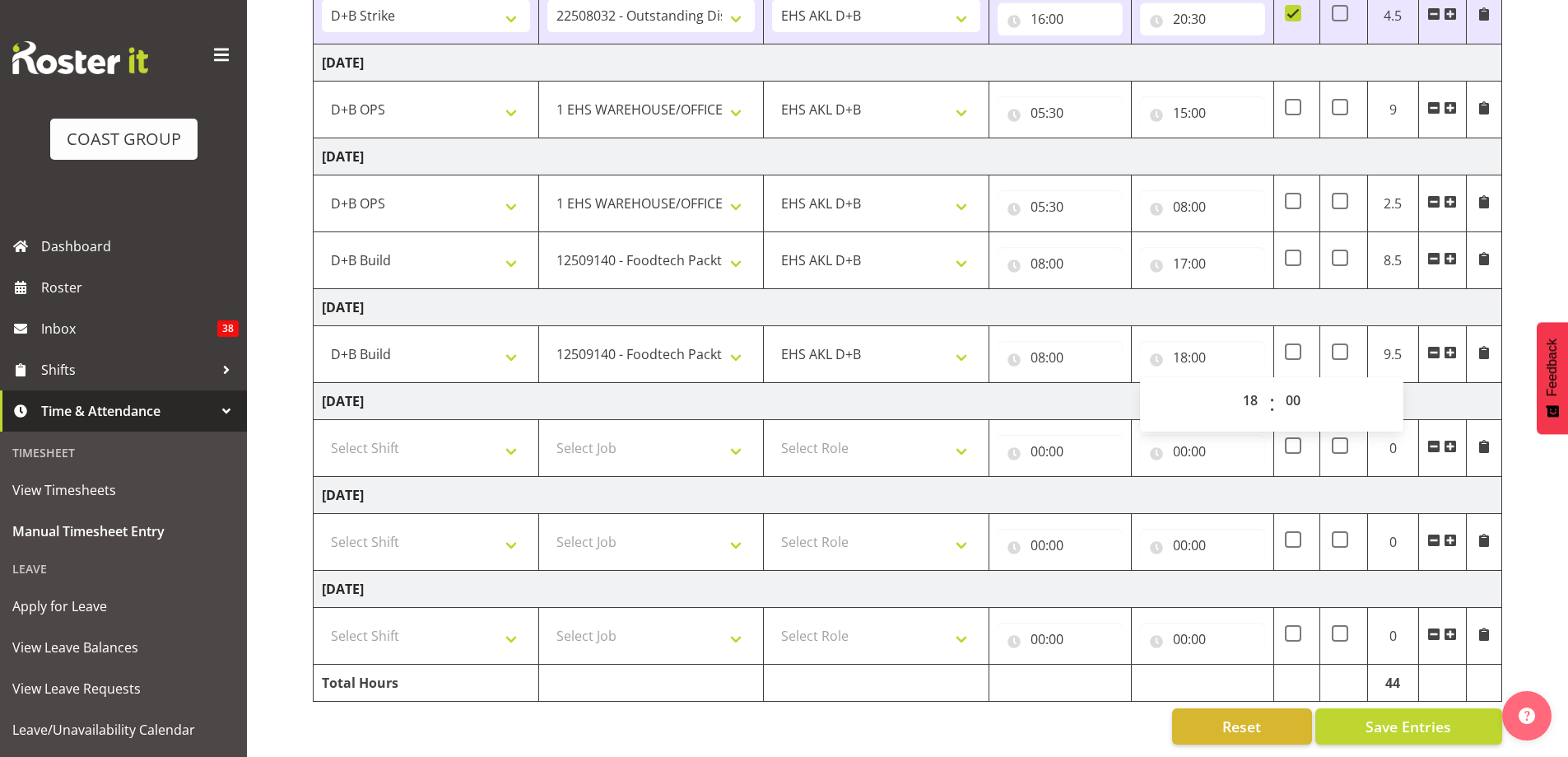
click at [1463, 384] on td "[DATE]" at bounding box center [907, 401] width 1188 height 37
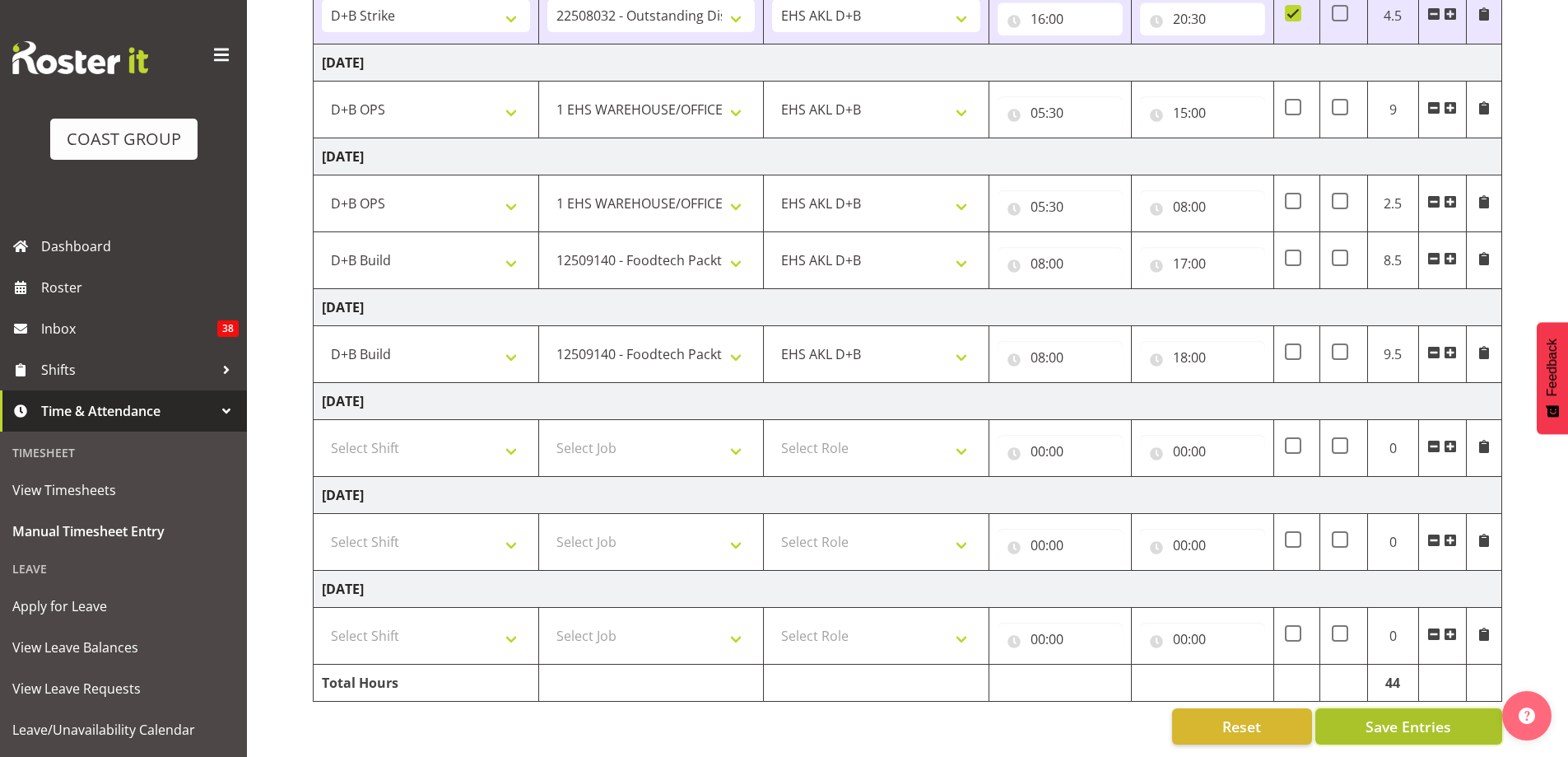
click at [1384, 715] on span "Save Entries" at bounding box center [1408, 726] width 86 height 22
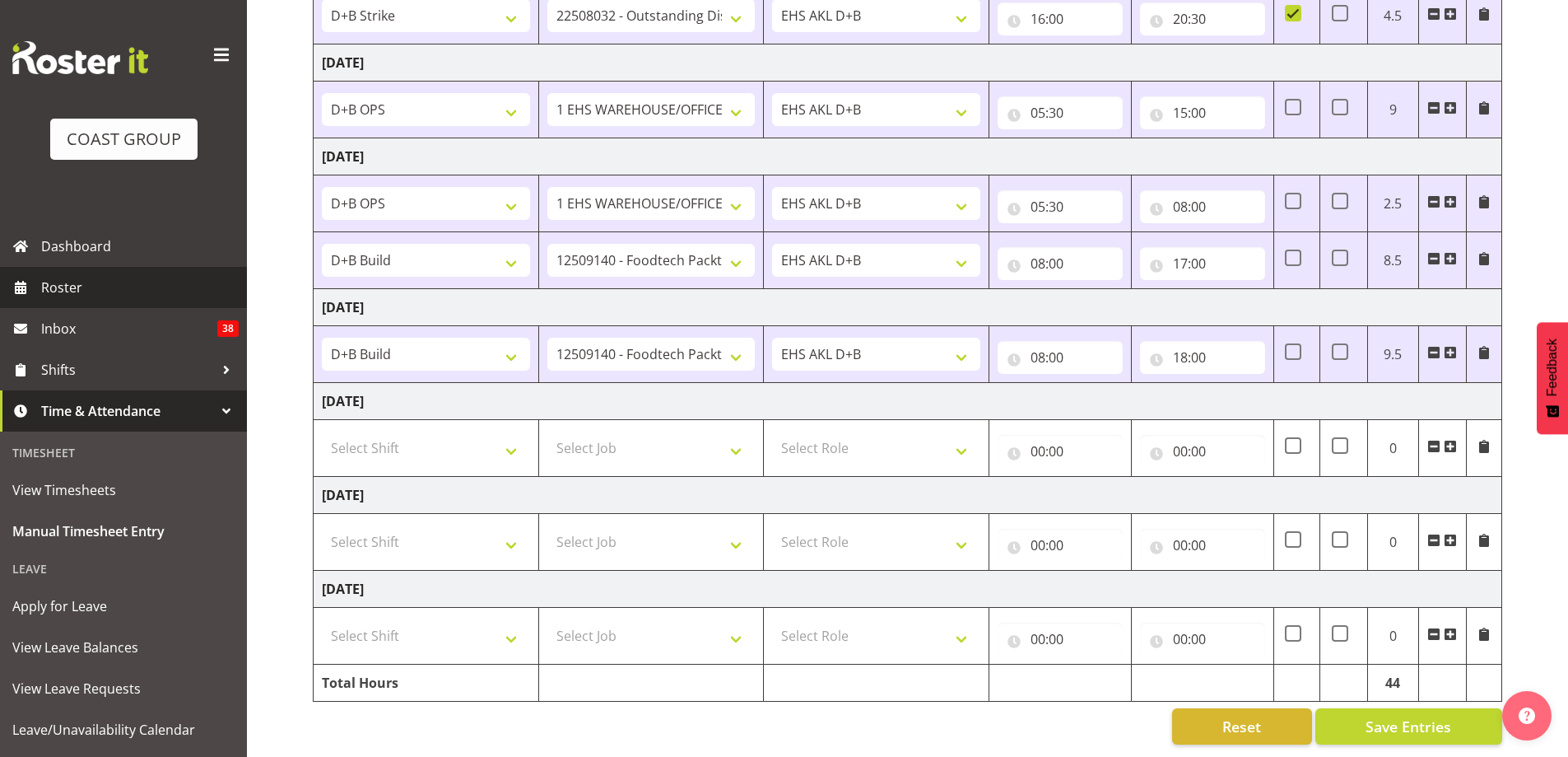
click at [76, 285] on span "Roster" at bounding box center [139, 288] width 197 height 25
